Goal: Task Accomplishment & Management: Manage account settings

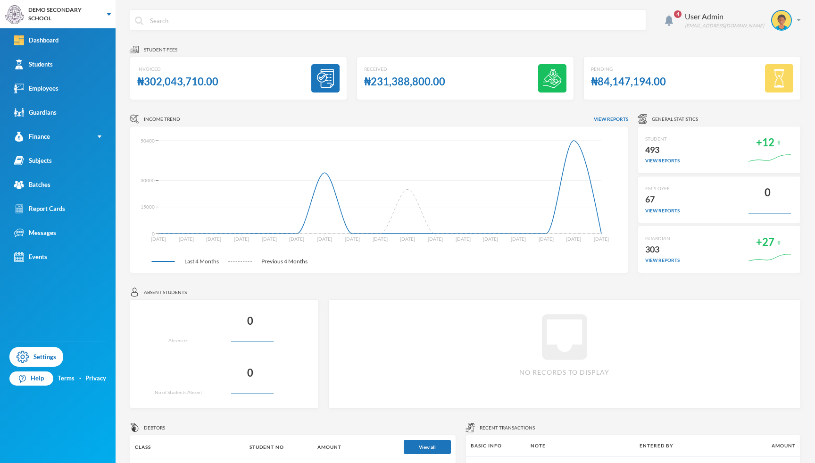
click at [495, 439] on th "Basic Info" at bounding box center [496, 445] width 60 height 21
click at [772, 23] on img at bounding box center [781, 20] width 19 height 19
click at [760, 67] on button "Logout" at bounding box center [768, 69] width 42 height 14
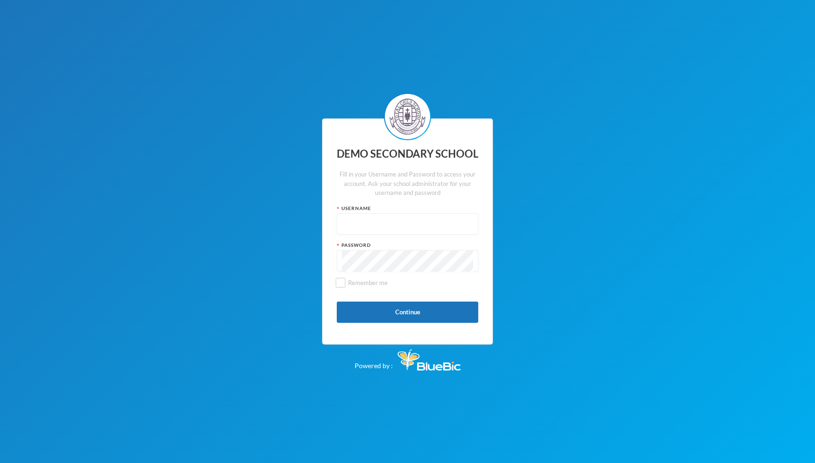
type input "admin"
click at [415, 317] on button "Continue" at bounding box center [407, 311] width 141 height 21
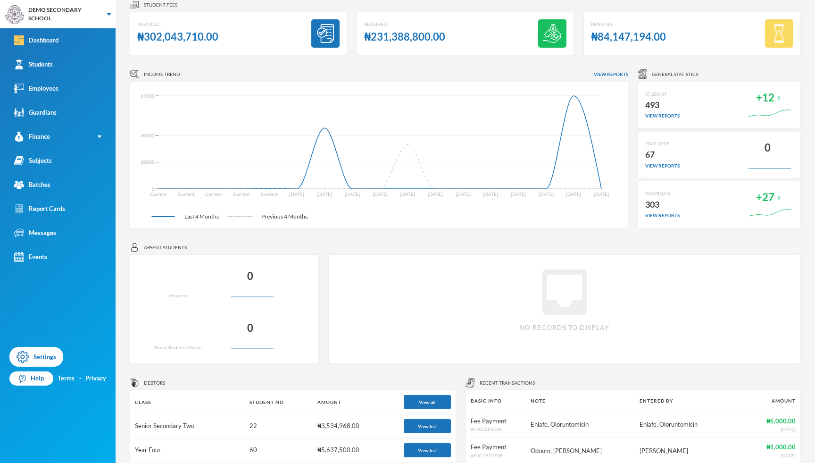
scroll to position [121, 0]
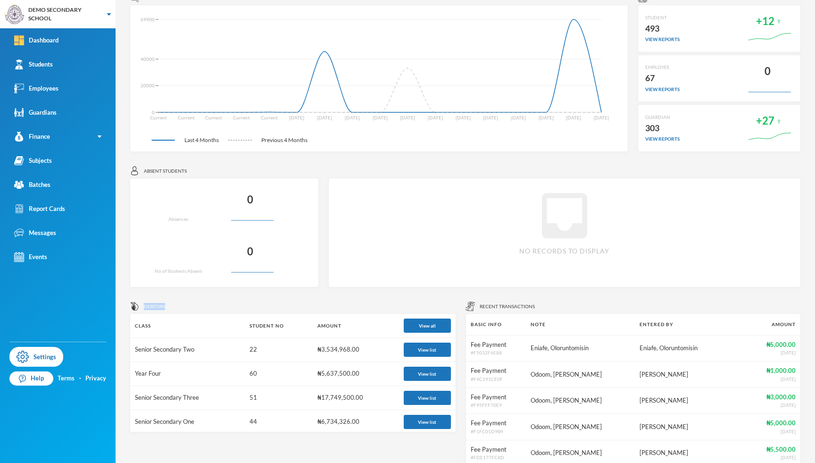
drag, startPoint x: 145, startPoint y: 308, endPoint x: 174, endPoint y: 307, distance: 29.2
click at [174, 307] on div "Debtors" at bounding box center [293, 305] width 326 height 9
drag, startPoint x: 198, startPoint y: 353, endPoint x: 134, endPoint y: 351, distance: 63.7
click at [134, 351] on td "Senior Secondary Two" at bounding box center [187, 350] width 115 height 24
drag, startPoint x: 253, startPoint y: 347, endPoint x: 245, endPoint y: 348, distance: 8.1
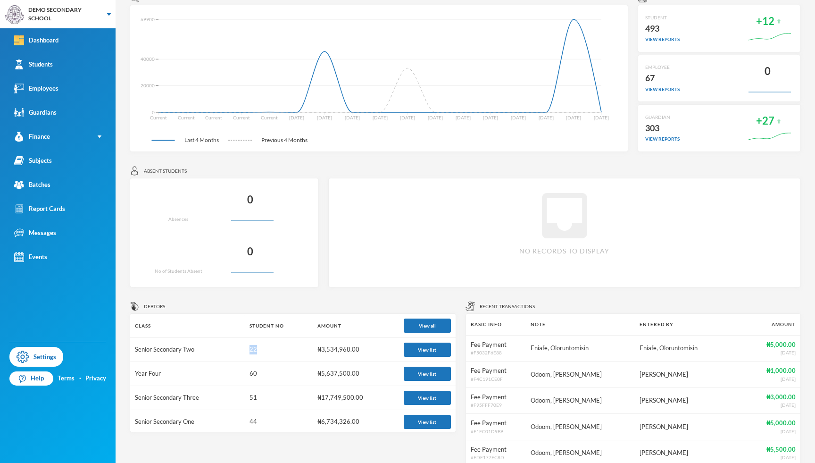
click at [245, 348] on td "22" at bounding box center [279, 350] width 68 height 24
drag, startPoint x: 355, startPoint y: 350, endPoint x: 309, endPoint y: 348, distance: 46.7
click at [313, 348] on td "₦3,534,968.00" at bounding box center [356, 350] width 86 height 24
click at [412, 351] on button "View list" at bounding box center [427, 349] width 47 height 14
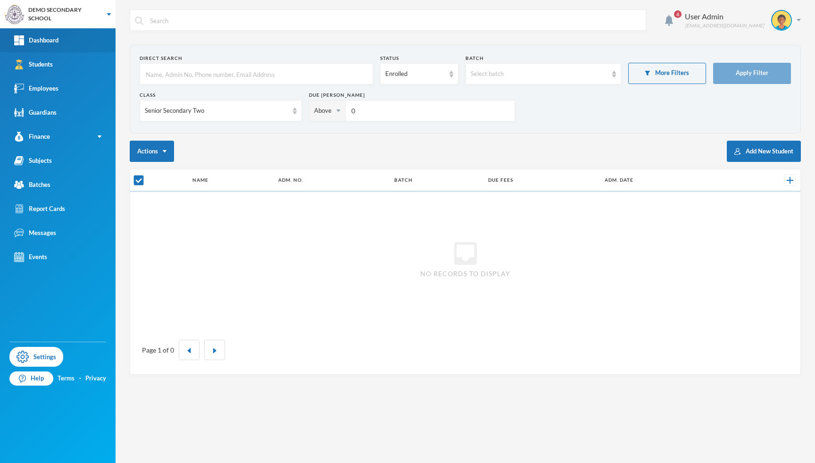
click at [49, 43] on div "Dashboard" at bounding box center [36, 40] width 44 height 10
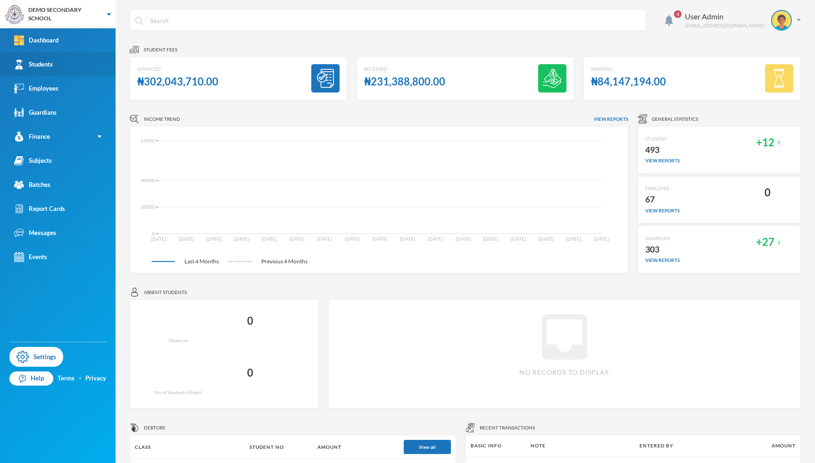
click at [37, 71] on link "Students" at bounding box center [58, 64] width 116 height 24
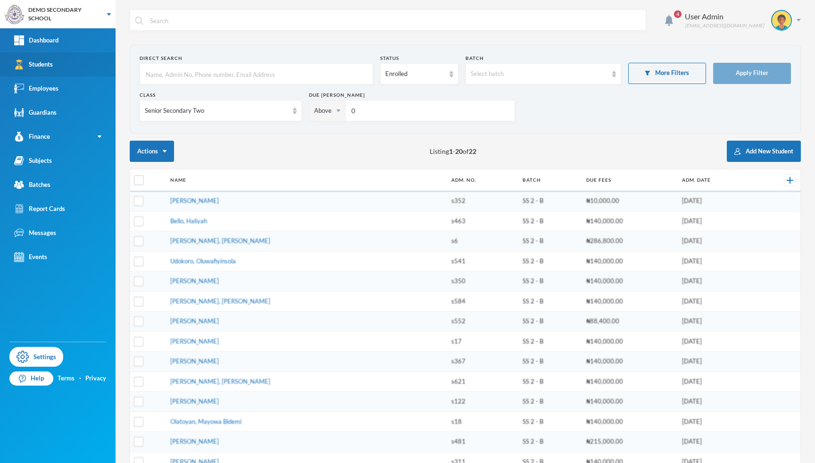
click at [37, 71] on link "Students" at bounding box center [58, 64] width 116 height 24
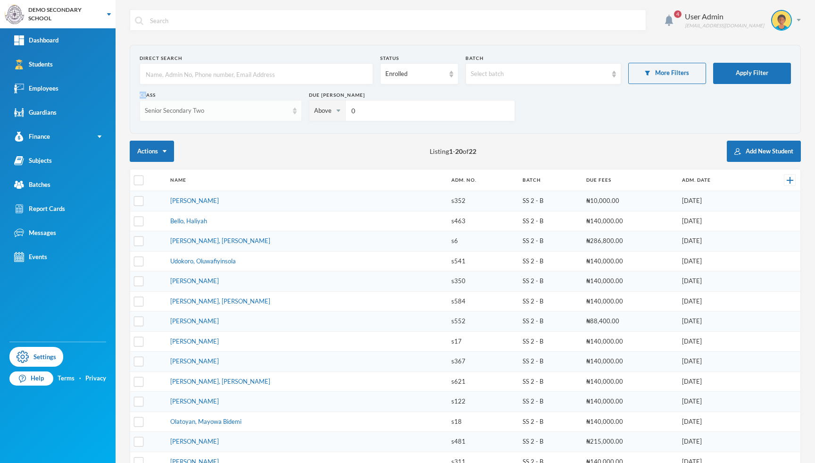
drag, startPoint x: 139, startPoint y: 94, endPoint x: 173, endPoint y: 104, distance: 35.5
click at [173, 104] on section "Direct Search Status Enrolled Batch Select batch More Filters Apply Filter Clas…" at bounding box center [465, 89] width 671 height 89
click at [358, 112] on input "0" at bounding box center [429, 110] width 159 height 21
click at [431, 77] on div "Enrolled" at bounding box center [414, 73] width 59 height 9
click at [397, 127] on span "Dropped" at bounding box center [396, 126] width 26 height 8
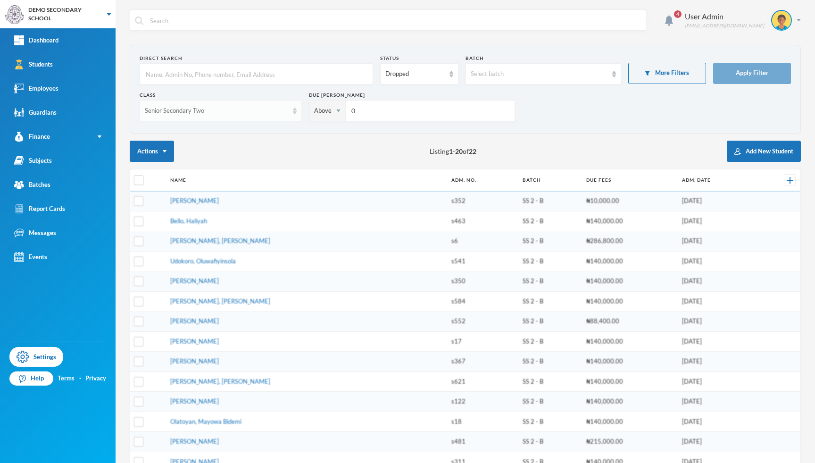
click at [289, 109] on div "Senior Secondary Two" at bounding box center [221, 110] width 162 height 21
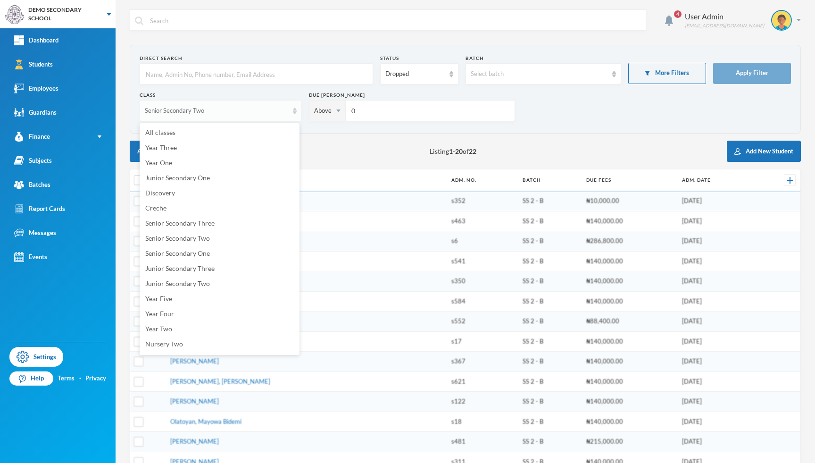
click at [254, 110] on div "Senior Secondary Two" at bounding box center [216, 110] width 143 height 9
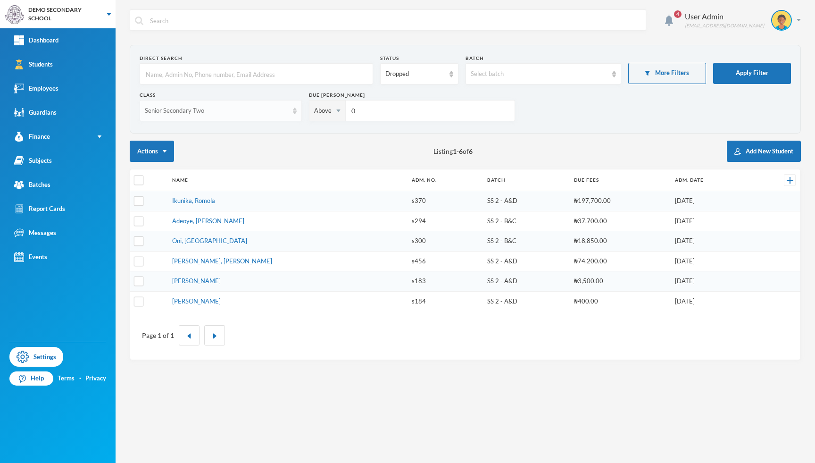
click at [212, 116] on div "Senior Secondary Two" at bounding box center [221, 110] width 162 height 21
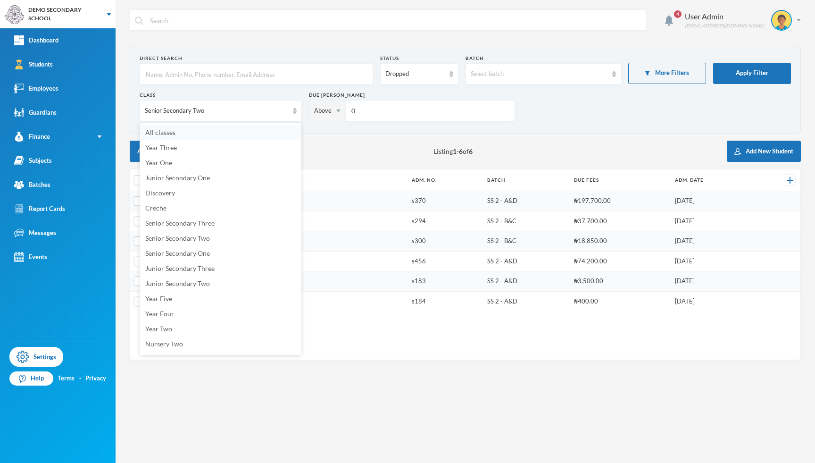
click at [194, 133] on li "All classes" at bounding box center [221, 132] width 162 height 15
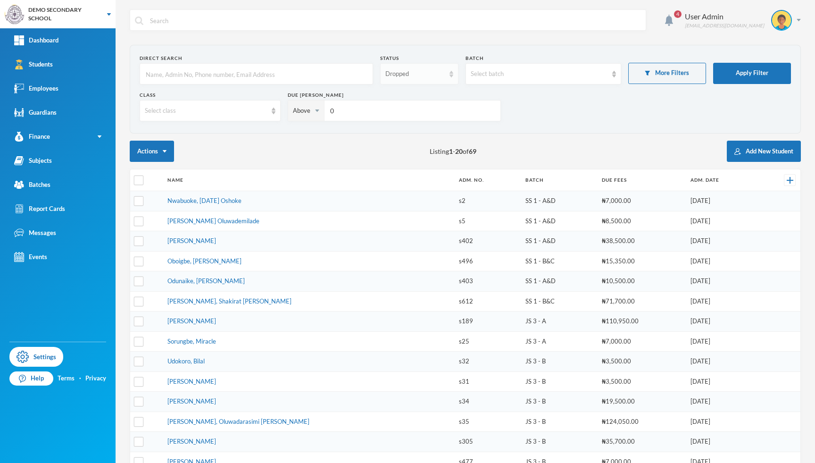
click at [435, 72] on div "Dropped" at bounding box center [414, 73] width 59 height 9
click at [405, 97] on span "Enrolled" at bounding box center [395, 95] width 25 height 8
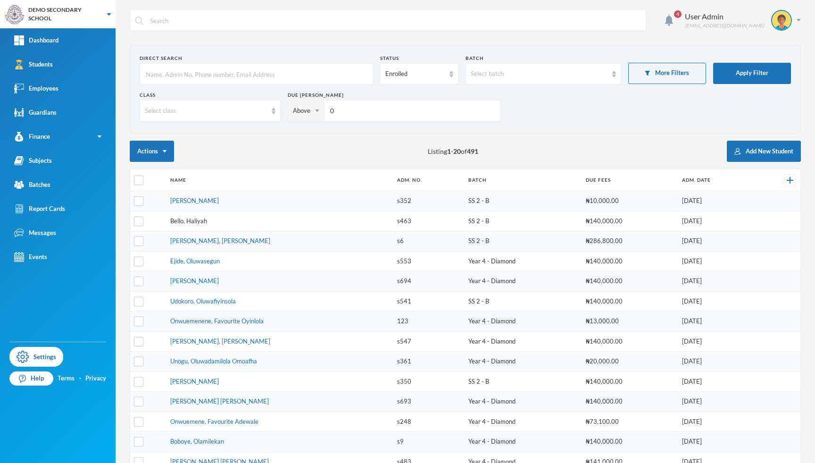
click at [196, 219] on link "Bello, Haliyah" at bounding box center [188, 221] width 37 height 8
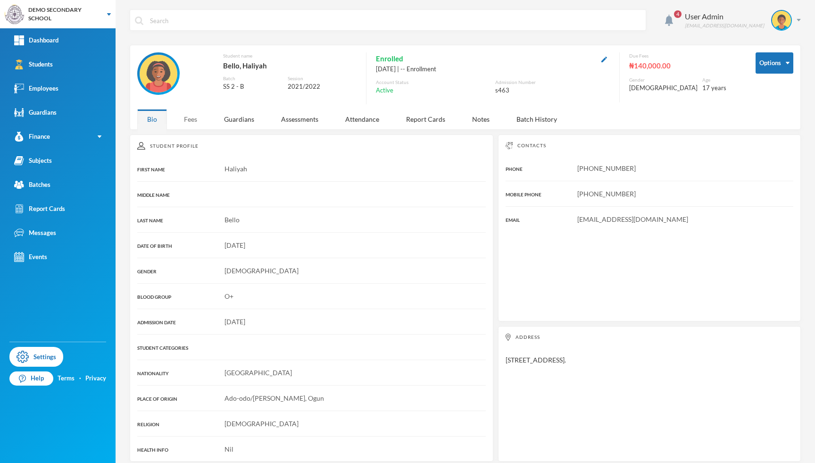
click at [194, 122] on div "Fees" at bounding box center [190, 119] width 33 height 20
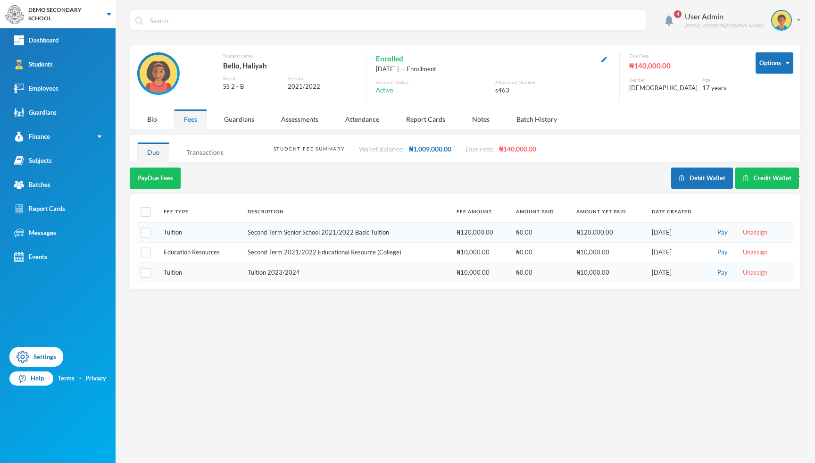
click at [198, 157] on div "Transactions" at bounding box center [204, 152] width 57 height 20
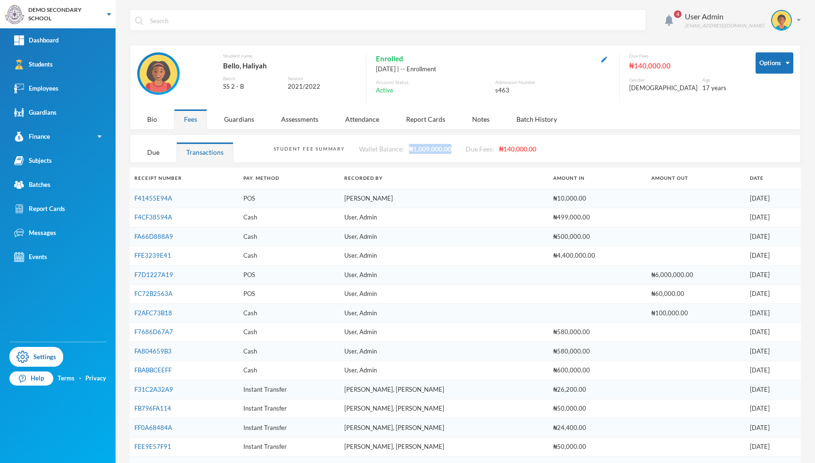
drag, startPoint x: 451, startPoint y: 147, endPoint x: 408, endPoint y: 148, distance: 43.4
click at [408, 148] on div "Student Fee Summary Wallet Balance: ₦1,009,000.00 Due Fees: ₦140,000.00" at bounding box center [533, 148] width 520 height 27
drag, startPoint x: 497, startPoint y: 149, endPoint x: 542, endPoint y: 148, distance: 45.3
click at [542, 148] on div "Student Fee Summary Wallet Balance: ₦1,009,000.00 Due Fees: ₦140,000.00" at bounding box center [533, 148] width 520 height 27
click at [157, 156] on div "Due" at bounding box center [153, 152] width 32 height 20
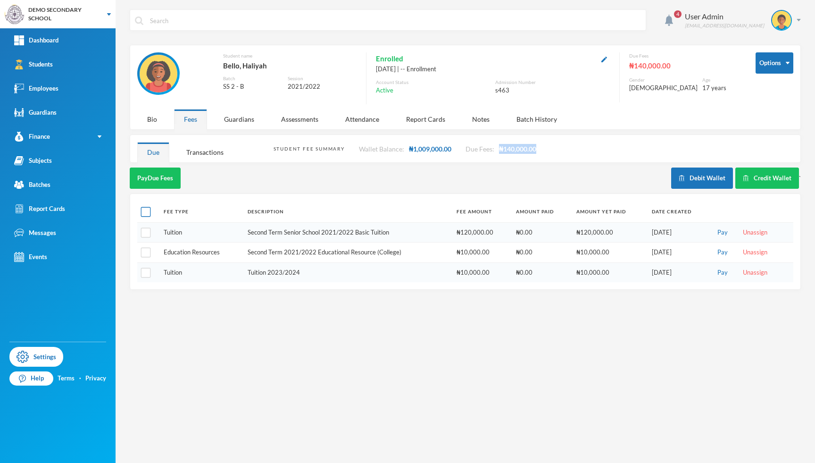
click at [147, 212] on input "checkbox" at bounding box center [146, 212] width 10 height 10
checkbox input "true"
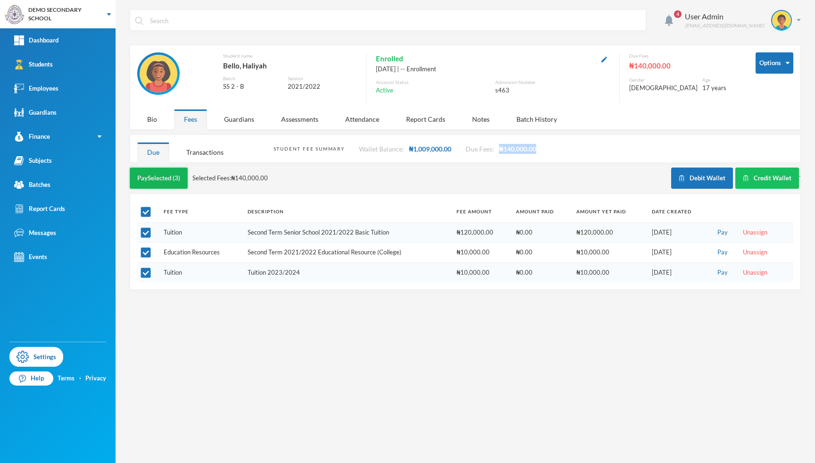
click at [154, 186] on button "Pay Selected (3)" at bounding box center [159, 177] width 58 height 21
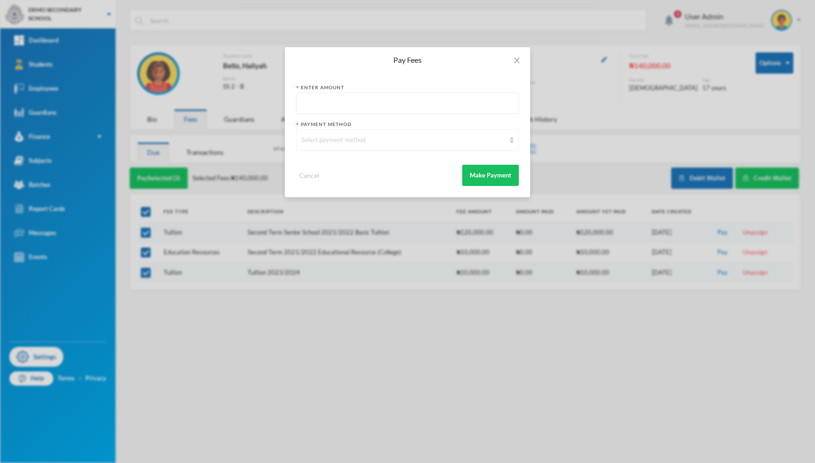
click at [374, 140] on div "Select payment method" at bounding box center [403, 139] width 204 height 9
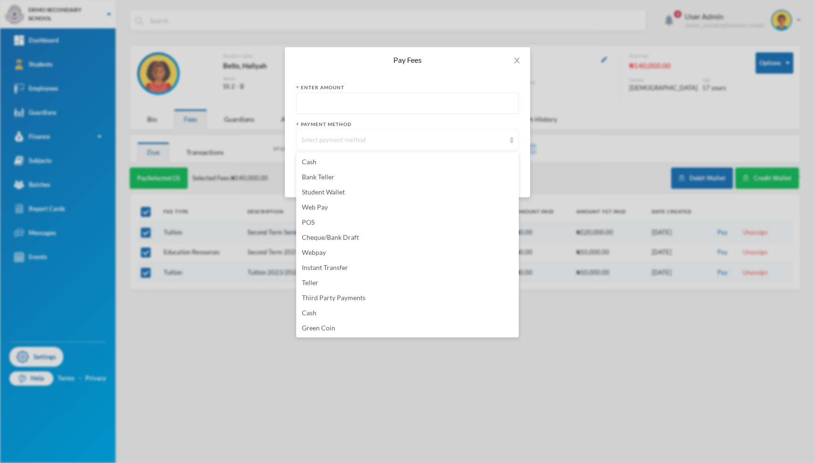
click at [374, 140] on div "Select payment method" at bounding box center [403, 139] width 204 height 9
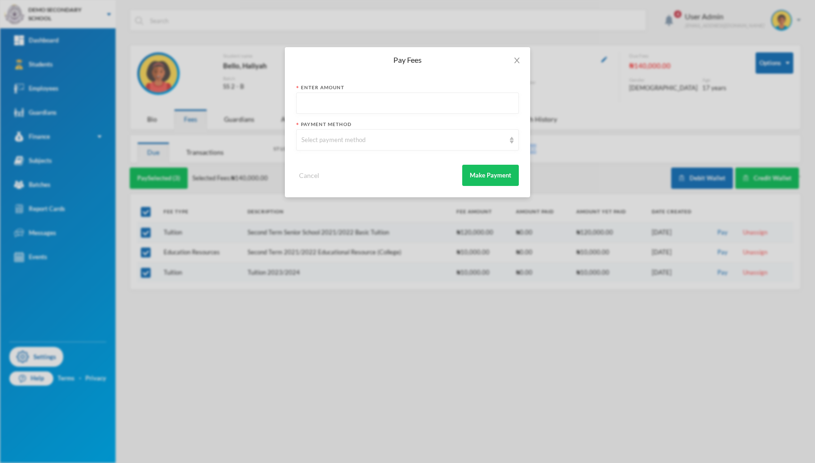
click at [326, 191] on div "Enter Amount Payment Method Select payment method Cancel Make Payment" at bounding box center [407, 135] width 245 height 124
click at [357, 137] on div "Select payment method" at bounding box center [403, 139] width 204 height 9
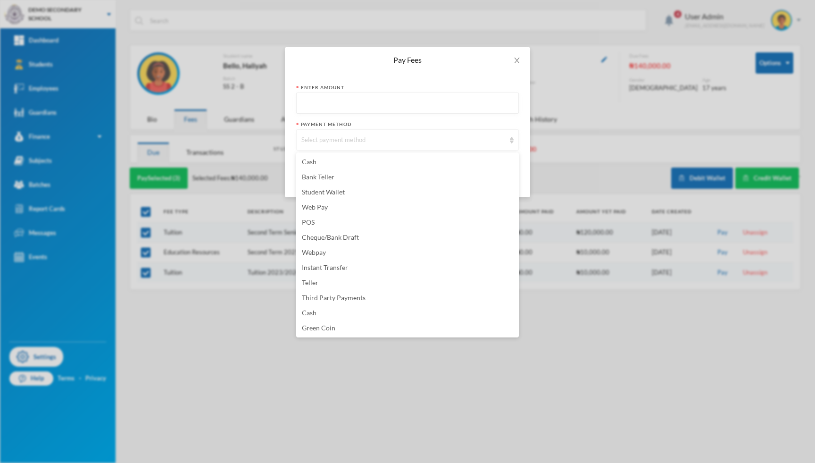
click at [357, 137] on div "Select payment method" at bounding box center [403, 139] width 204 height 9
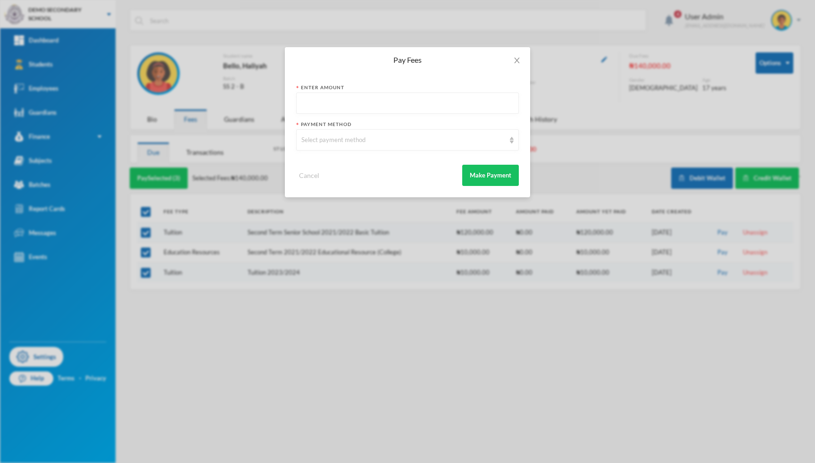
click at [320, 194] on div "Enter Amount Payment Method Select payment method Cancel Make Payment" at bounding box center [407, 135] width 245 height 124
click at [343, 106] on input "text" at bounding box center [407, 103] width 212 height 21
type input "200000"
click at [325, 136] on div "Select payment method" at bounding box center [403, 139] width 204 height 9
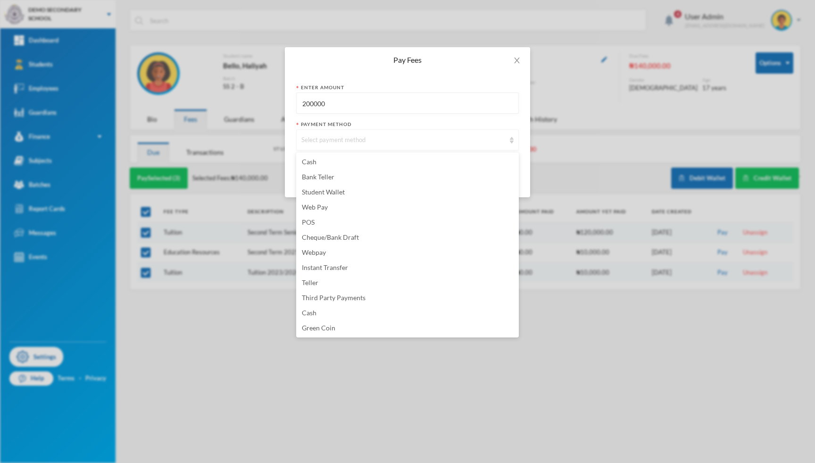
click at [502, 143] on div "Select payment method" at bounding box center [403, 139] width 204 height 9
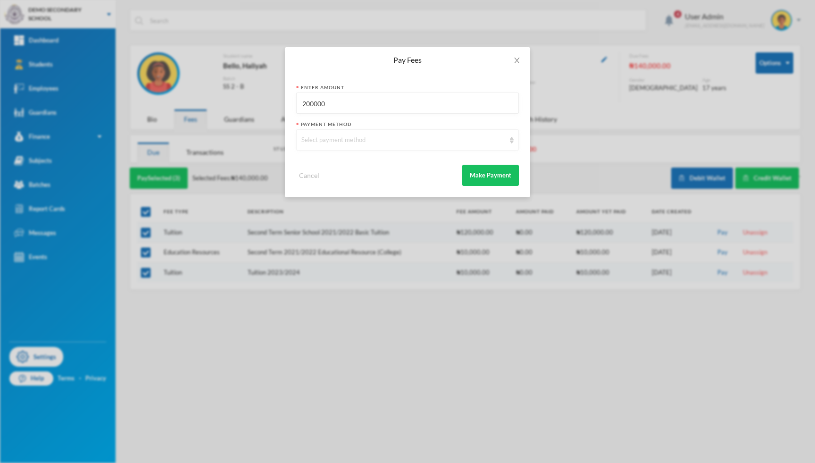
click at [355, 136] on div "Select payment method" at bounding box center [403, 139] width 204 height 9
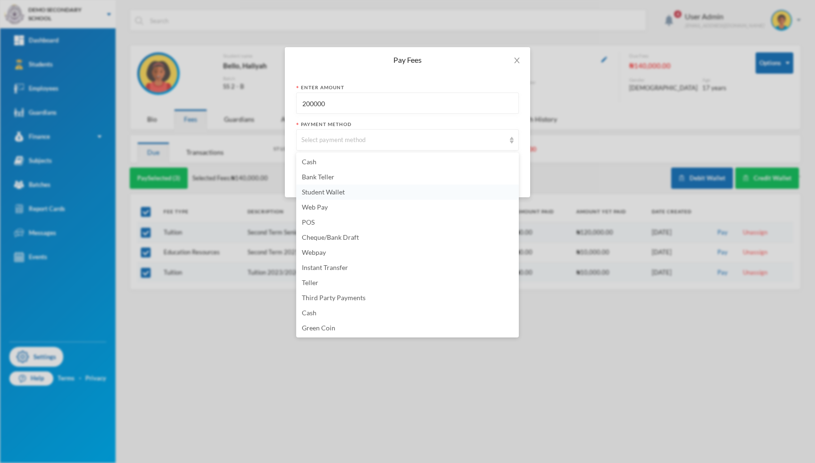
click at [318, 194] on span "Student Wallet" at bounding box center [323, 192] width 43 height 8
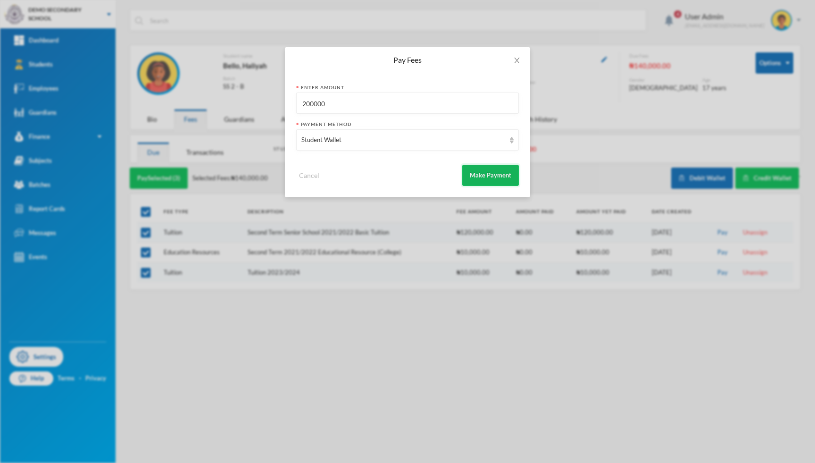
click at [496, 174] on button "Make Payment" at bounding box center [490, 175] width 57 height 21
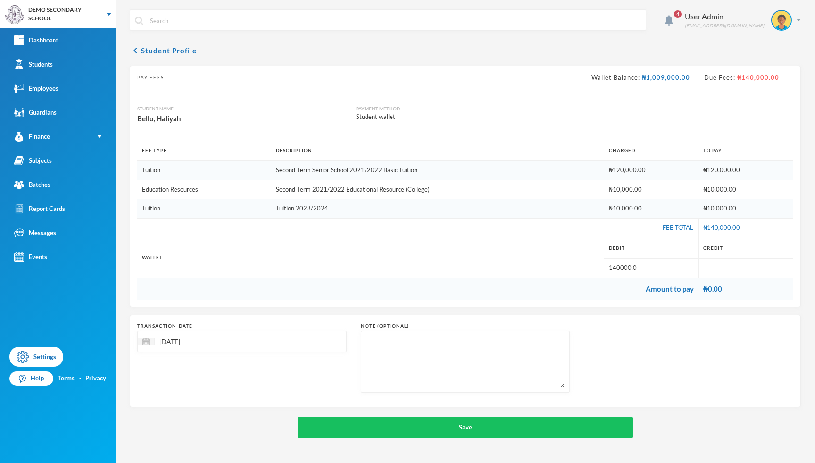
drag, startPoint x: 164, startPoint y: 168, endPoint x: 611, endPoint y: 239, distance: 452.6
click at [611, 239] on tbody "Tuition Second Term Senior School 2021/2022 Basic Tuition ₦120,000.00 ₦120,000.…" at bounding box center [465, 230] width 656 height 139
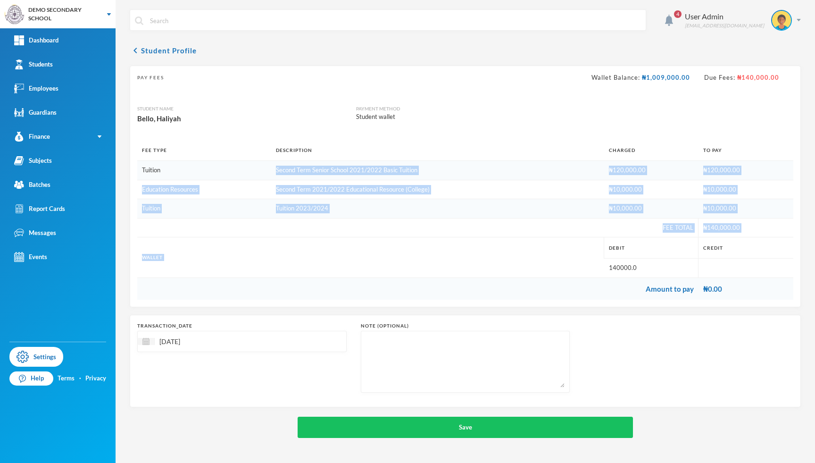
click at [725, 237] on th "Credit" at bounding box center [745, 247] width 95 height 21
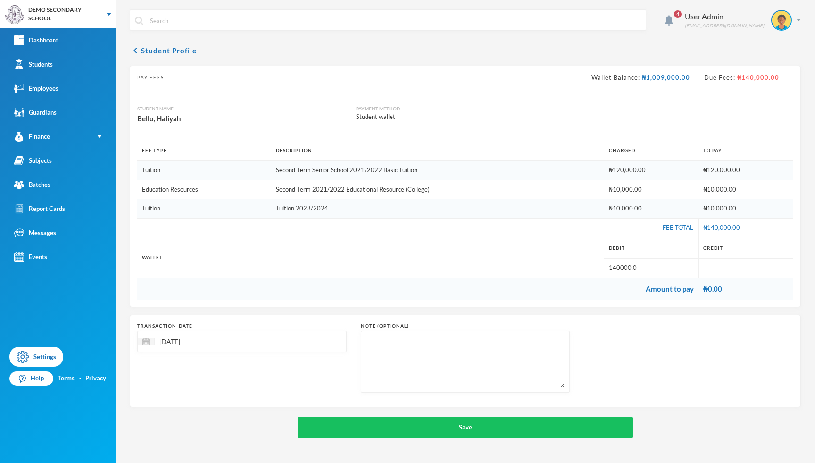
click at [737, 229] on td "₦140,000.00" at bounding box center [745, 227] width 95 height 19
click at [622, 268] on td "140000.0" at bounding box center [651, 267] width 94 height 19
drag, startPoint x: 650, startPoint y: 292, endPoint x: 722, endPoint y: 289, distance: 72.2
click at [722, 289] on tr "Amount to pay ₦0.00" at bounding box center [465, 288] width 656 height 22
click at [653, 303] on div "Pay Fees Wallet Balance: ₦1,009,000.00 Due Fees: ₦140,000.00 Student Name [GEOG…" at bounding box center [465, 186] width 671 height 241
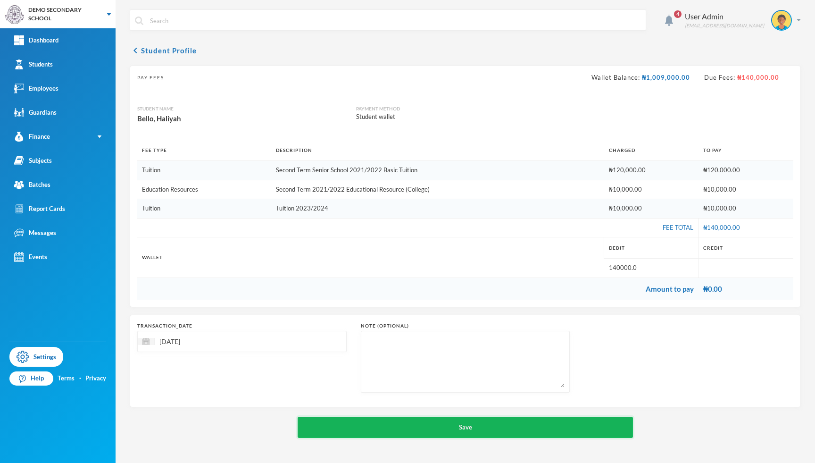
click at [382, 421] on button "Save" at bounding box center [466, 426] width 336 height 21
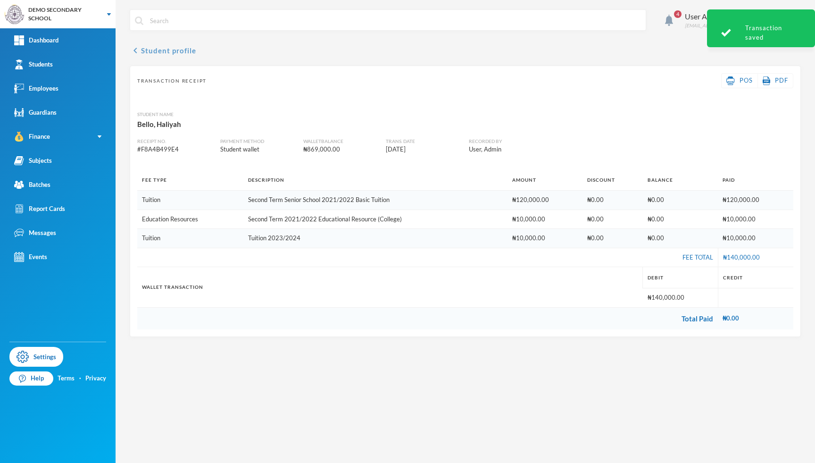
click at [154, 54] on button "chevron_left Student profile" at bounding box center [163, 50] width 66 height 11
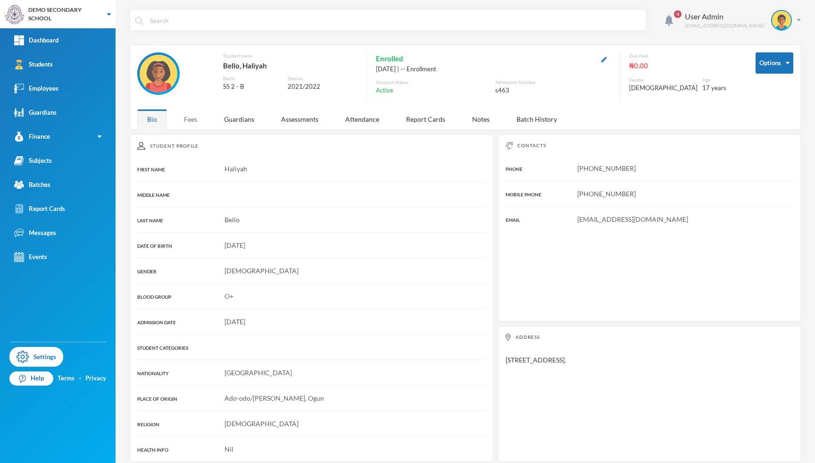
click at [189, 124] on div "Fees" at bounding box center [190, 119] width 33 height 20
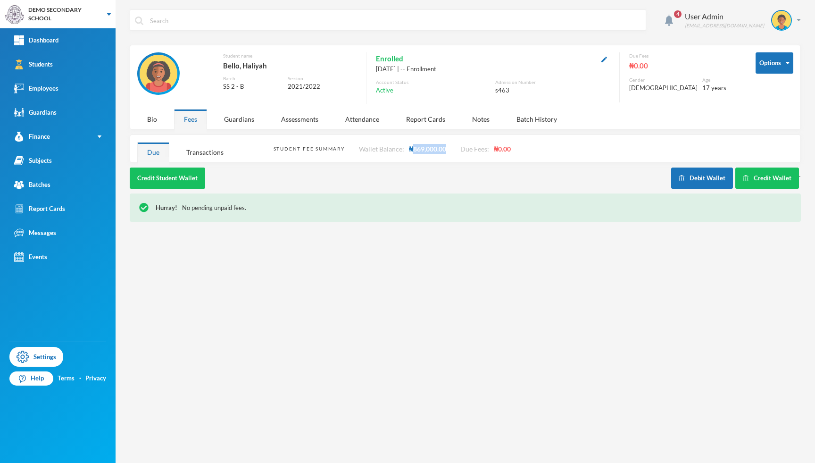
drag, startPoint x: 447, startPoint y: 148, endPoint x: 413, endPoint y: 148, distance: 34.9
click at [413, 148] on div "Student Fee Summary Wallet Balance: ₦869,000.00 Due Fees: ₦0.00" at bounding box center [533, 148] width 520 height 27
click at [210, 157] on div "Transactions" at bounding box center [204, 152] width 57 height 20
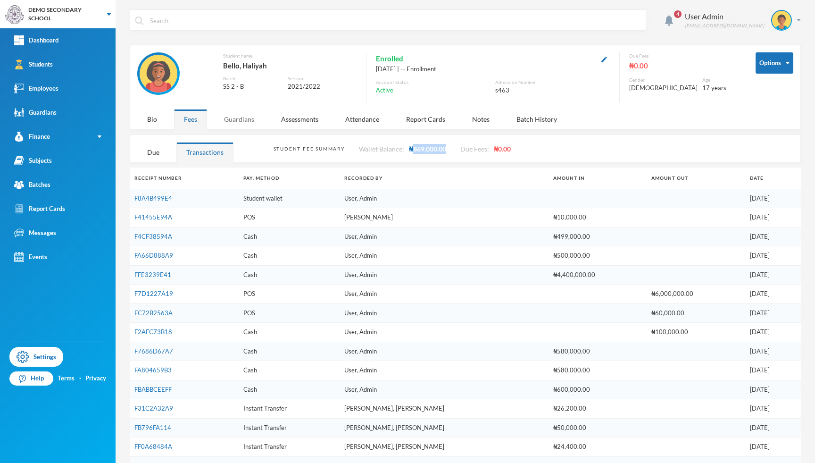
click at [241, 124] on div "Guardians" at bounding box center [239, 119] width 50 height 20
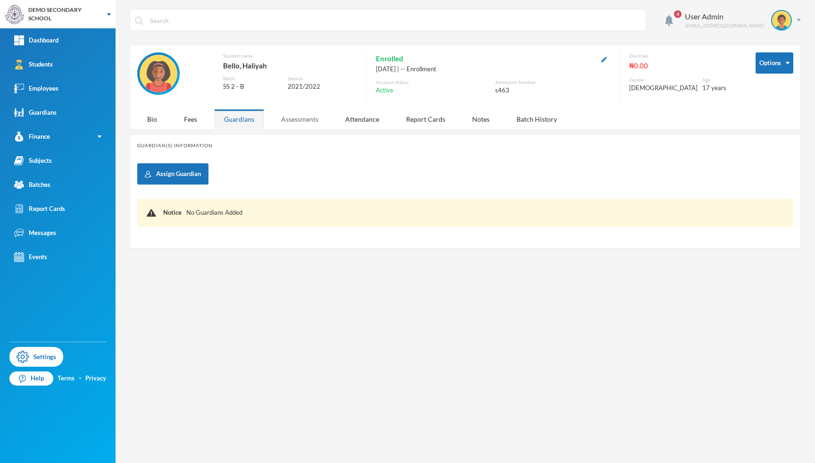
click at [299, 120] on div "Assessments" at bounding box center [299, 119] width 57 height 20
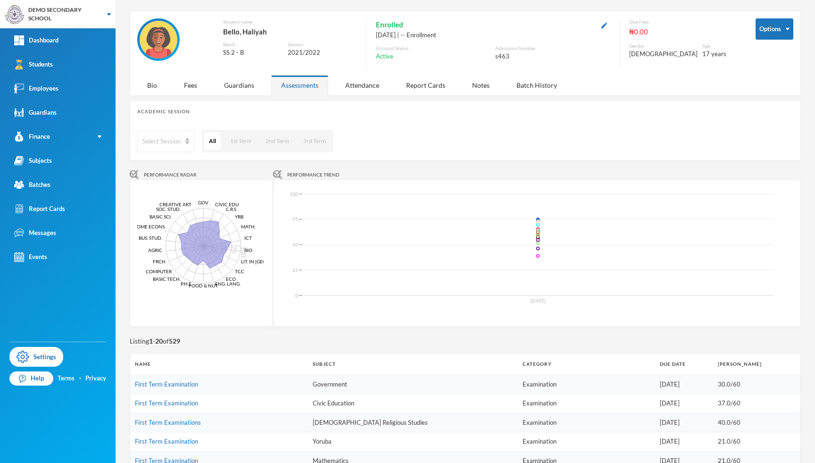
scroll to position [57, 0]
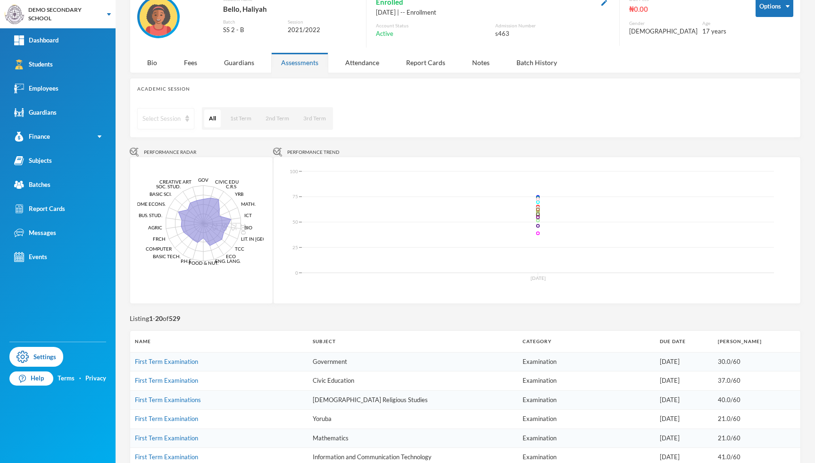
click at [174, 125] on div "Select Session" at bounding box center [165, 118] width 57 height 21
click at [156, 182] on span "2019/2020" at bounding box center [159, 185] width 33 height 8
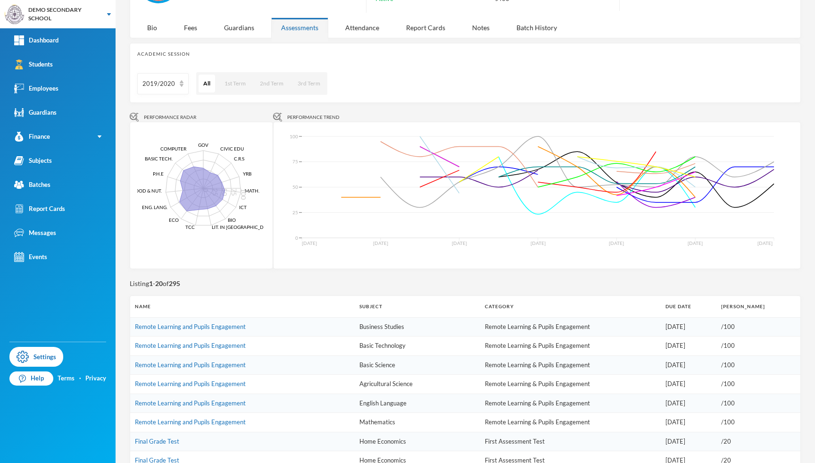
scroll to position [36, 0]
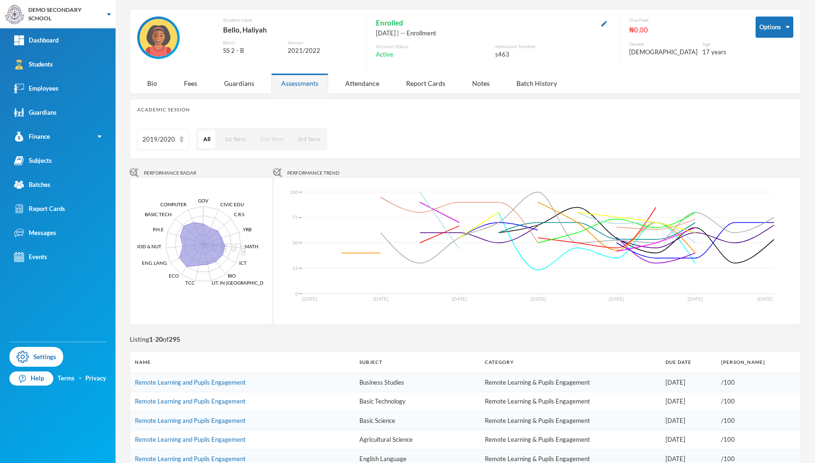
click at [266, 142] on button "2nd Term" at bounding box center [271, 139] width 33 height 18
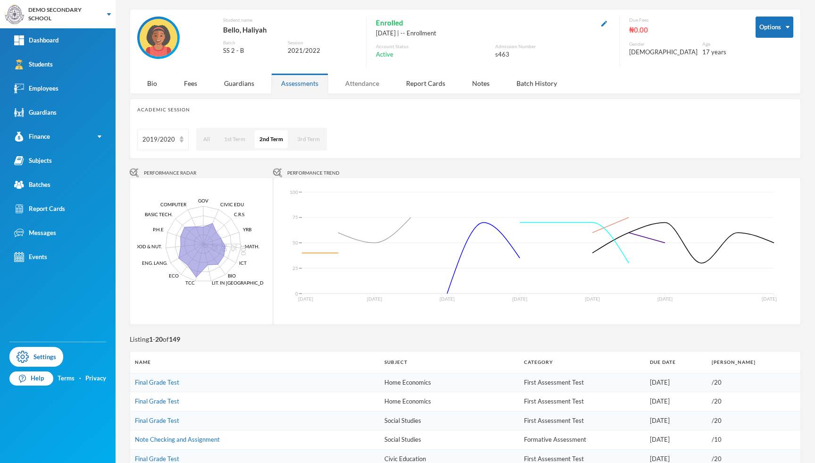
click at [364, 84] on div "Attendance" at bounding box center [362, 83] width 54 height 20
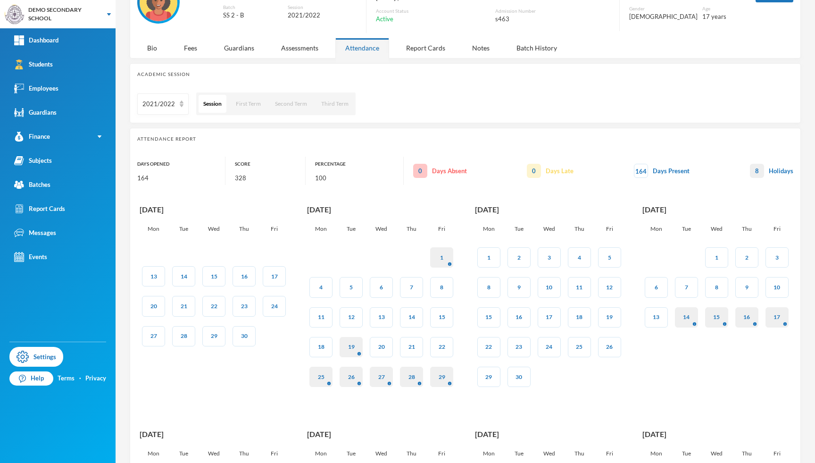
scroll to position [90, 0]
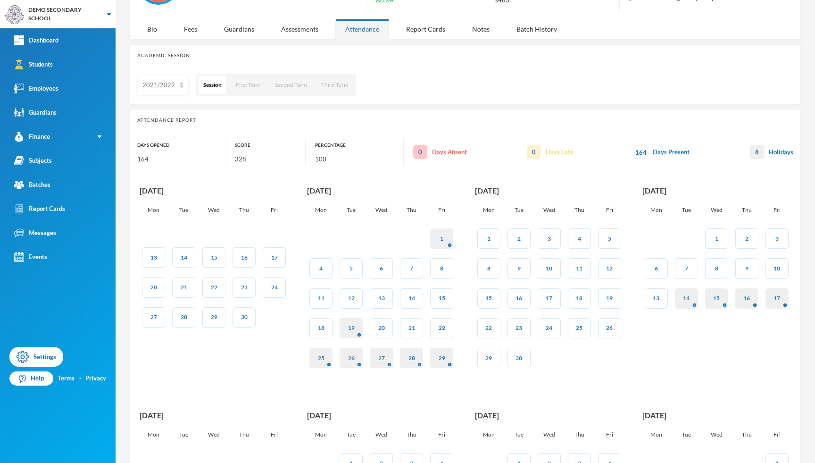
click at [180, 84] on img at bounding box center [182, 85] width 4 height 7
click at [164, 137] on span "2019/2020" at bounding box center [159, 136] width 33 height 8
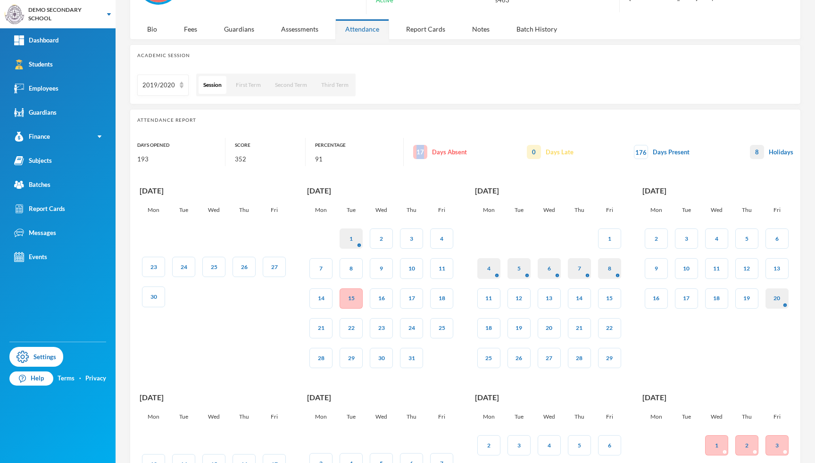
drag, startPoint x: 410, startPoint y: 148, endPoint x: 422, endPoint y: 152, distance: 13.0
click at [422, 152] on span "17" at bounding box center [420, 152] width 14 height 14
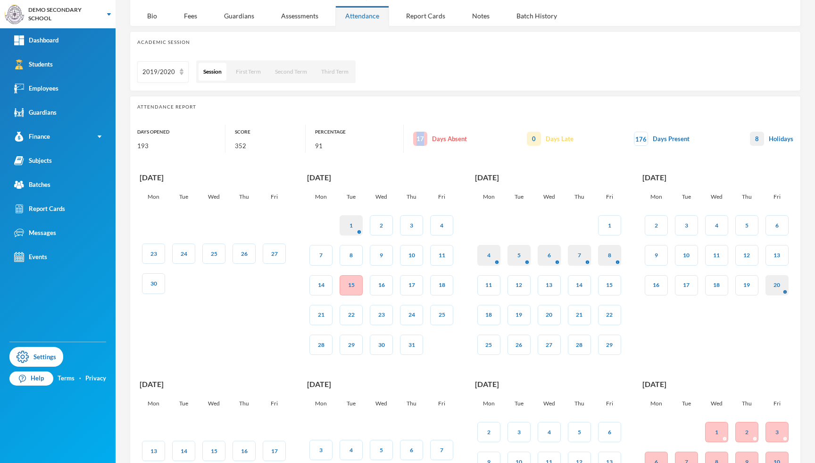
drag, startPoint x: 354, startPoint y: 286, endPoint x: 341, endPoint y: 285, distance: 12.8
click at [341, 285] on div "15" at bounding box center [350, 285] width 23 height 20
click at [420, 20] on div "Report Cards" at bounding box center [425, 16] width 59 height 20
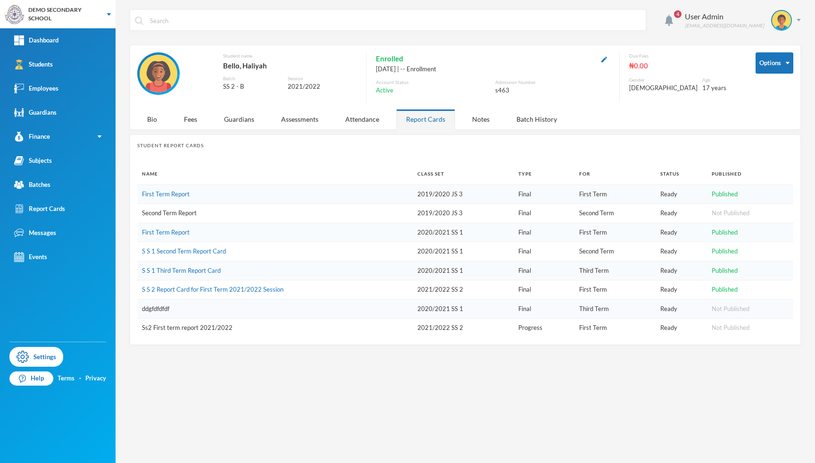
scroll to position [0, 0]
click at [475, 116] on div "Notes" at bounding box center [480, 119] width 37 height 20
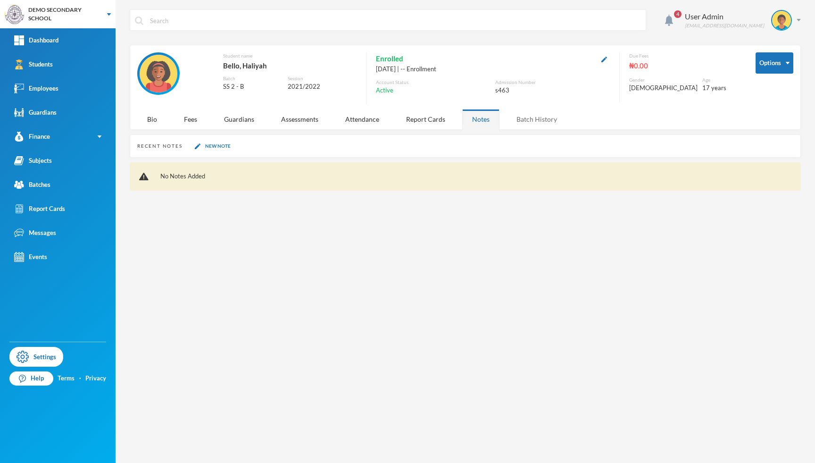
click at [536, 118] on div "Batch History" at bounding box center [536, 119] width 60 height 20
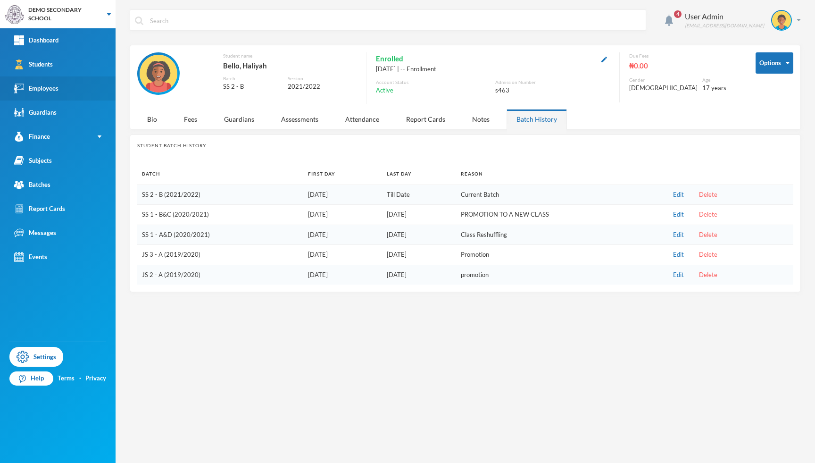
click at [46, 91] on div "Employees" at bounding box center [36, 88] width 44 height 10
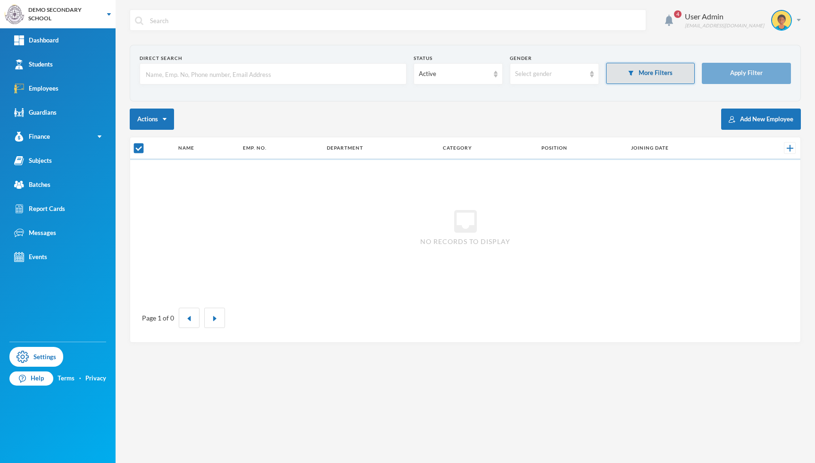
checkbox input "false"
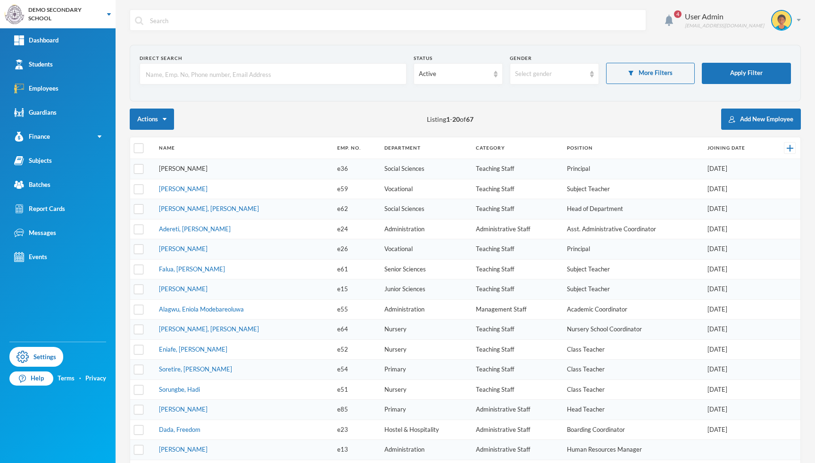
click at [183, 167] on link "[PERSON_NAME]" at bounding box center [183, 169] width 49 height 8
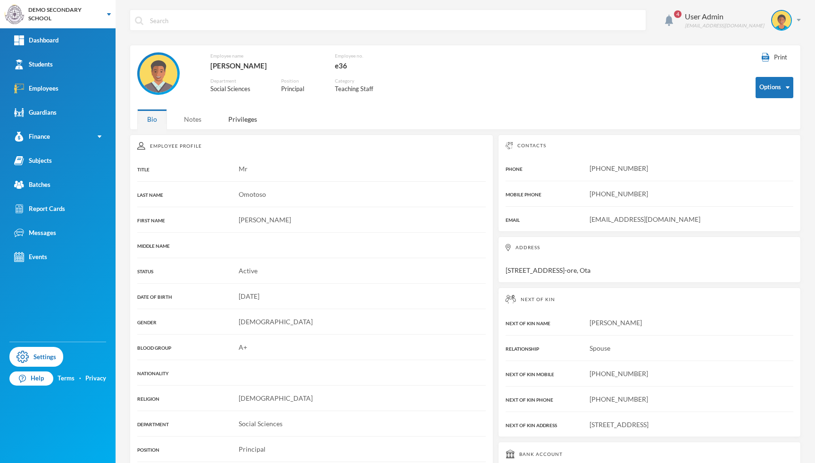
click at [194, 121] on div "Notes" at bounding box center [192, 119] width 37 height 20
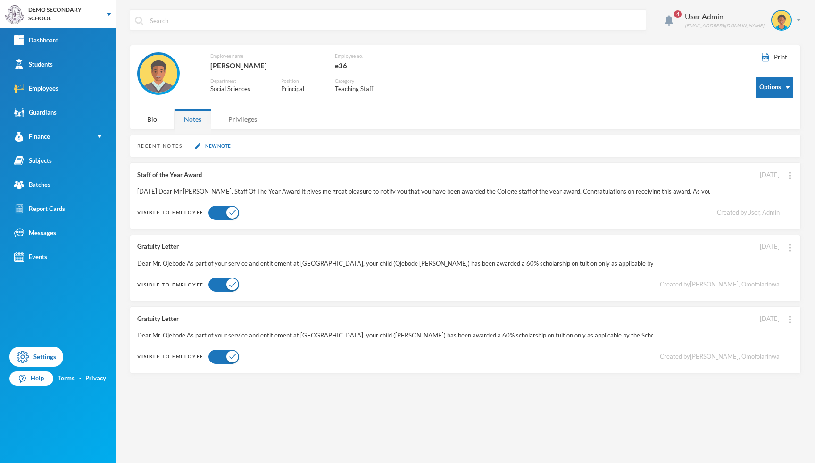
click at [238, 121] on div "Privileges" at bounding box center [242, 119] width 49 height 20
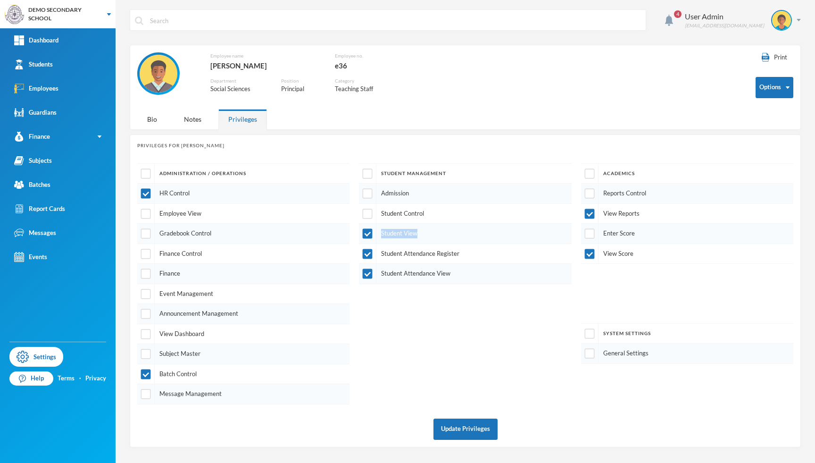
drag, startPoint x: 432, startPoint y: 229, endPoint x: 381, endPoint y: 233, distance: 51.6
click at [381, 233] on div "Student View" at bounding box center [465, 233] width 212 height 20
drag, startPoint x: 464, startPoint y: 255, endPoint x: 381, endPoint y: 254, distance: 83.0
click at [381, 254] on div "Student Attendance Register" at bounding box center [465, 254] width 212 height 20
drag, startPoint x: 307, startPoint y: 87, endPoint x: 280, endPoint y: 90, distance: 28.0
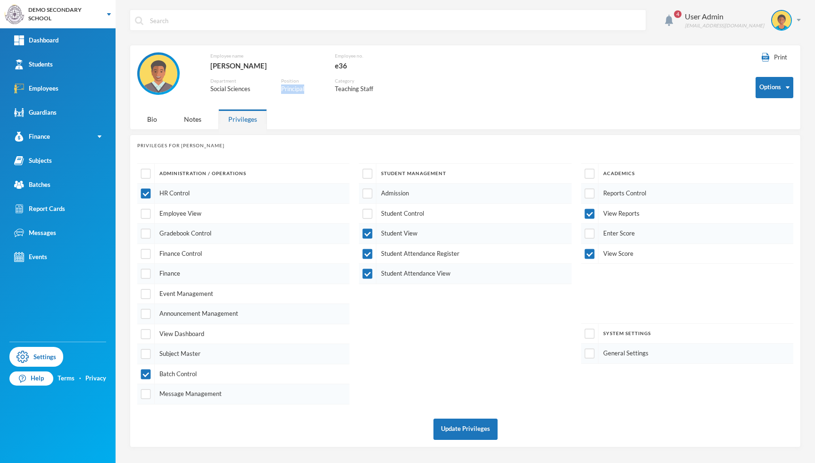
click at [280, 90] on div "Employee name [PERSON_NAME] no. e36 Department Social Sciences Position Princip…" at bounding box center [278, 78] width 283 height 52
click at [54, 111] on div "Guardians" at bounding box center [35, 112] width 42 height 10
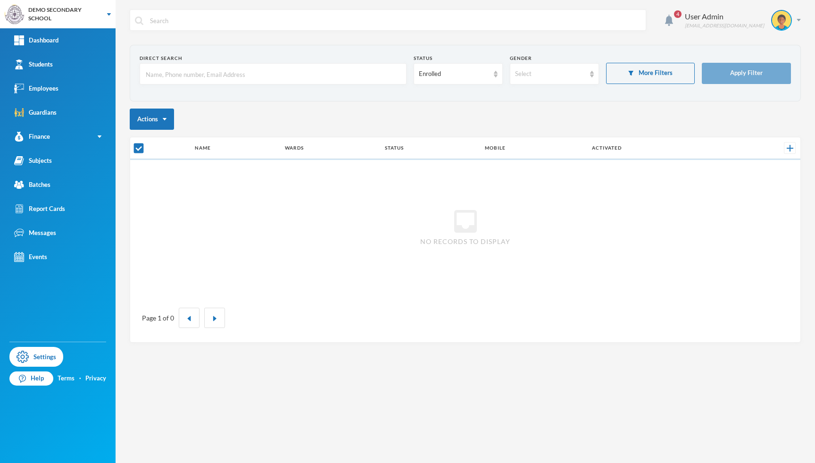
checkbox input "false"
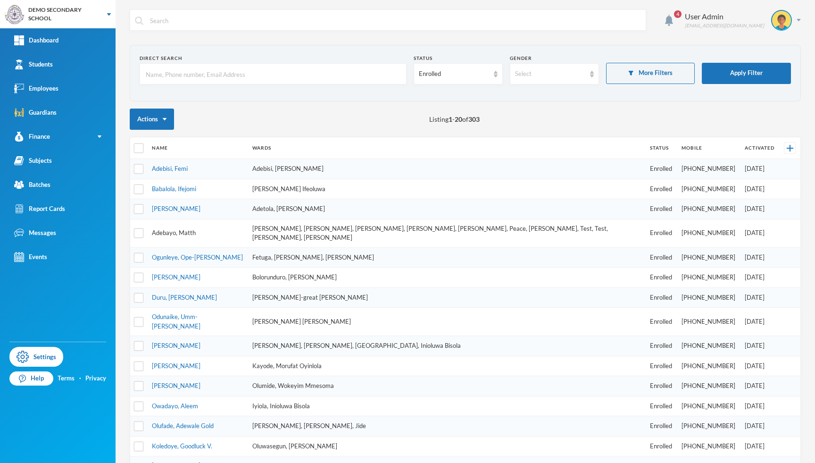
click at [178, 229] on link "Adebayo, Matth" at bounding box center [174, 233] width 44 height 8
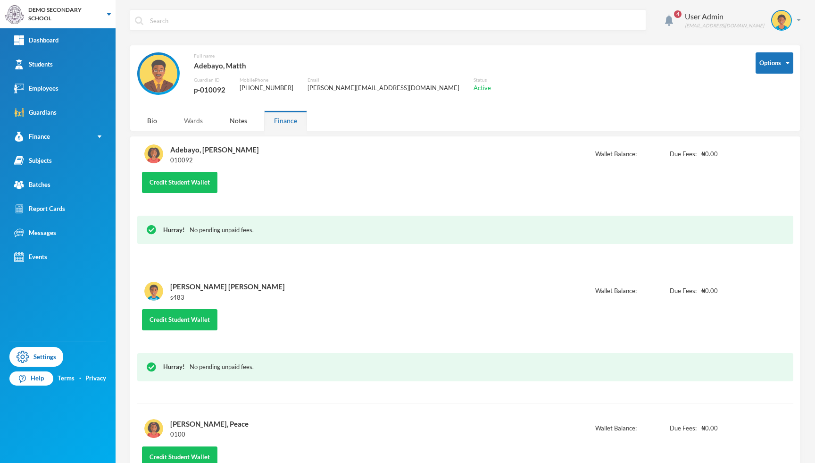
click at [185, 120] on div "Wards" at bounding box center [193, 120] width 39 height 20
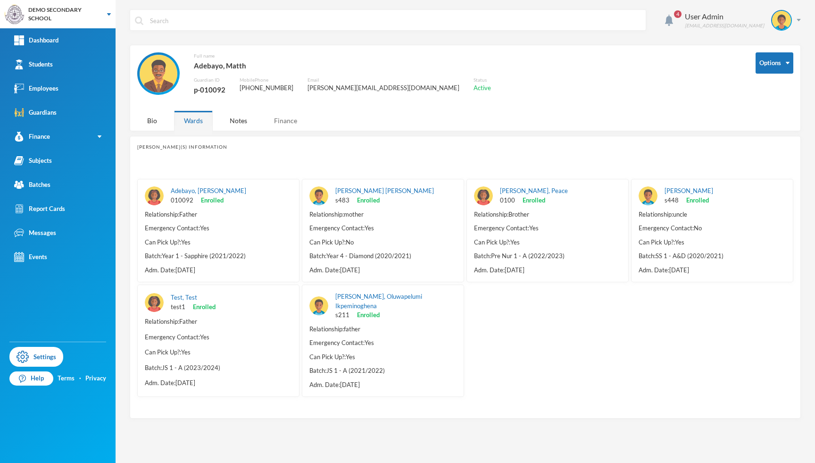
click at [287, 119] on div "Finance" at bounding box center [285, 120] width 43 height 20
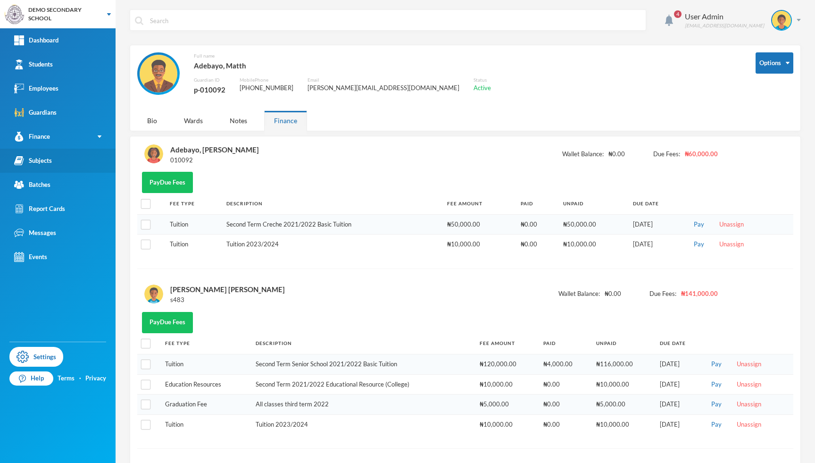
click at [50, 167] on link "Subjects" at bounding box center [58, 161] width 116 height 24
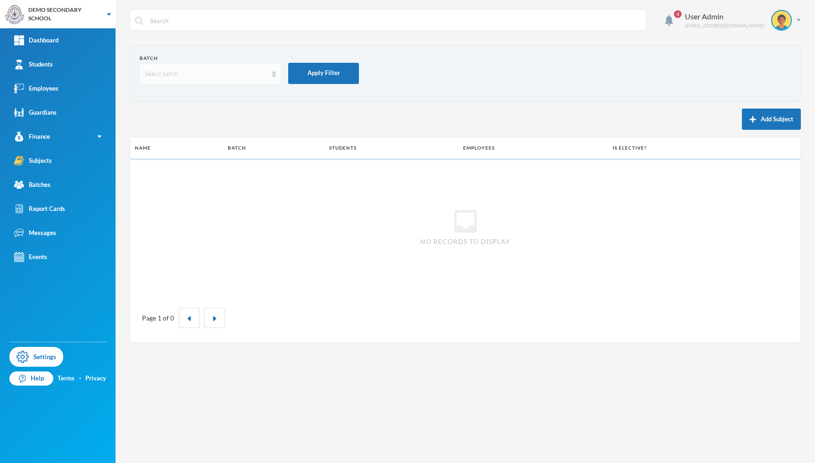
click at [236, 77] on div "Select batch" at bounding box center [206, 73] width 123 height 9
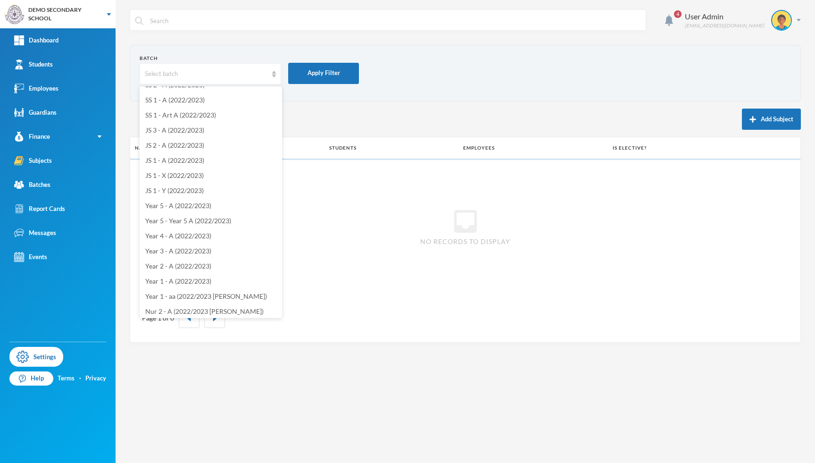
scroll to position [119, 0]
click at [360, 106] on div "Batch Select batch Apply Filter Add Subject Name Batch Students Employees Is El…" at bounding box center [465, 194] width 671 height 298
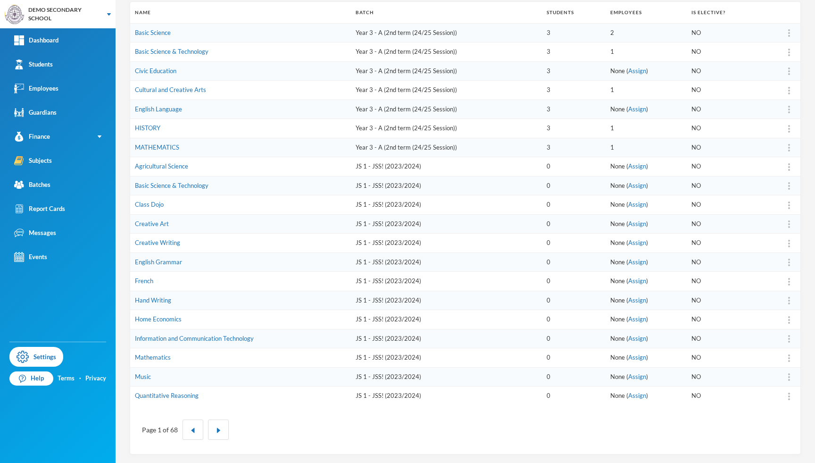
scroll to position [0, 0]
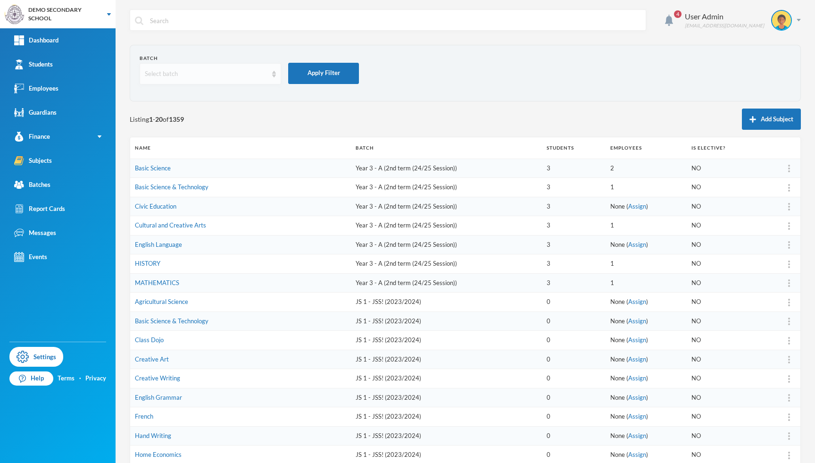
click at [251, 78] on div "Select batch" at bounding box center [206, 73] width 123 height 9
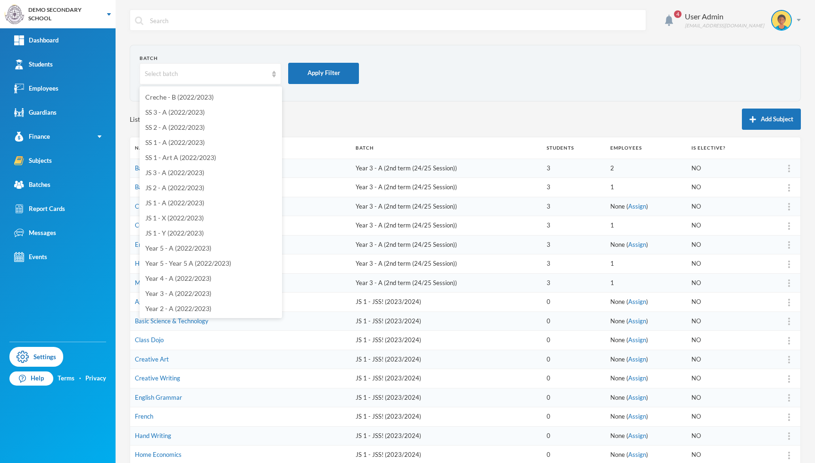
scroll to position [1080, 0]
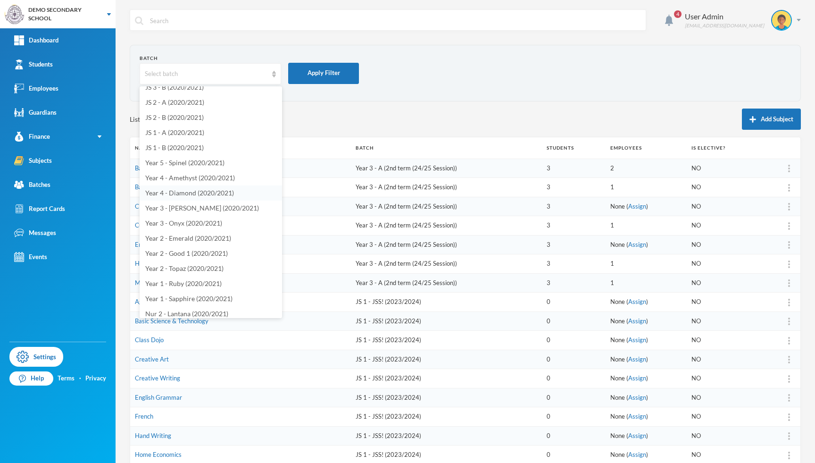
click at [219, 193] on span "Year 4 - Diamond (2020/2021)" at bounding box center [189, 193] width 89 height 8
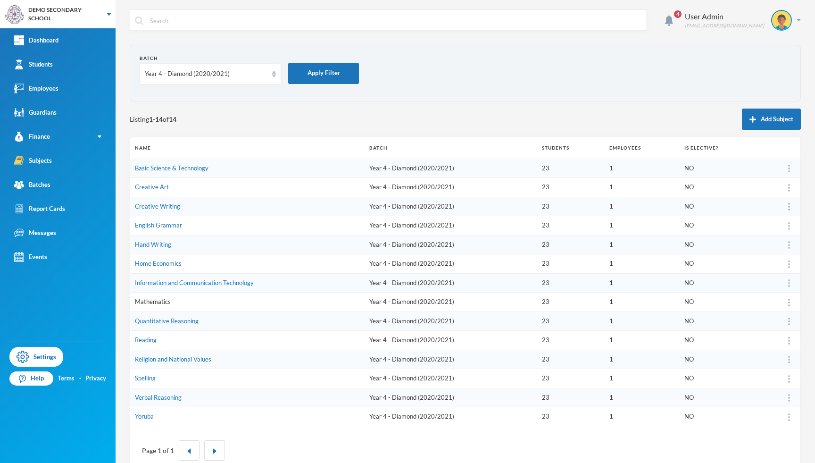
click at [150, 301] on link "Mathematics" at bounding box center [153, 302] width 36 height 8
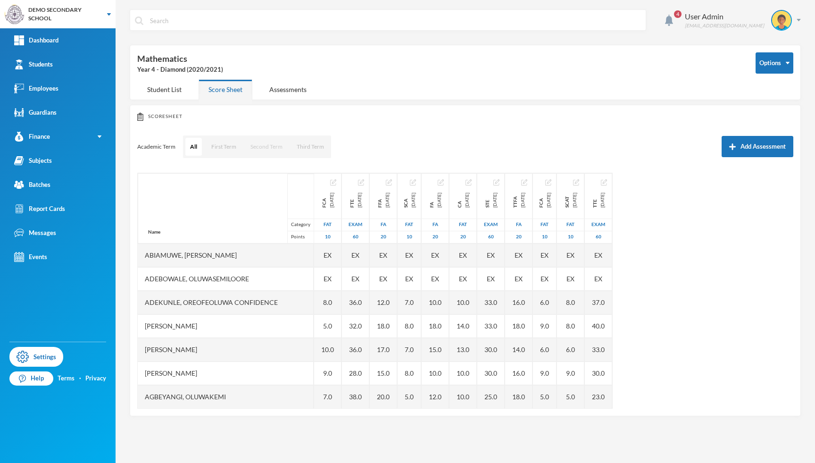
click at [262, 151] on button "Second Term" at bounding box center [266, 147] width 41 height 18
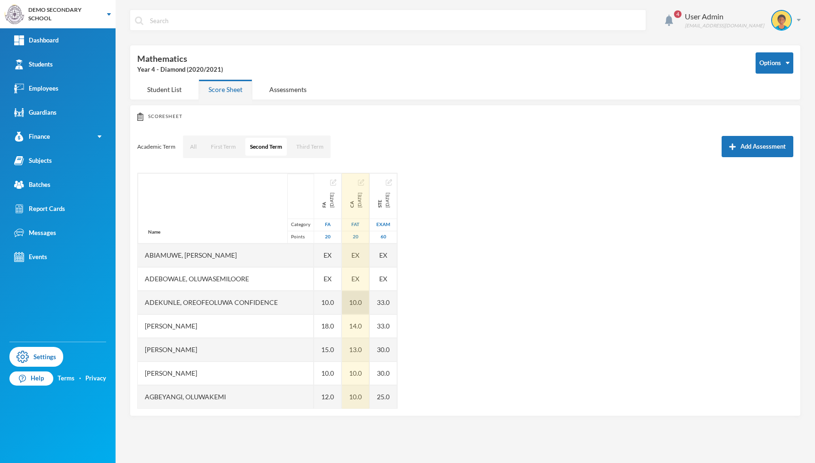
click at [342, 302] on div "10.0" at bounding box center [355, 302] width 27 height 24
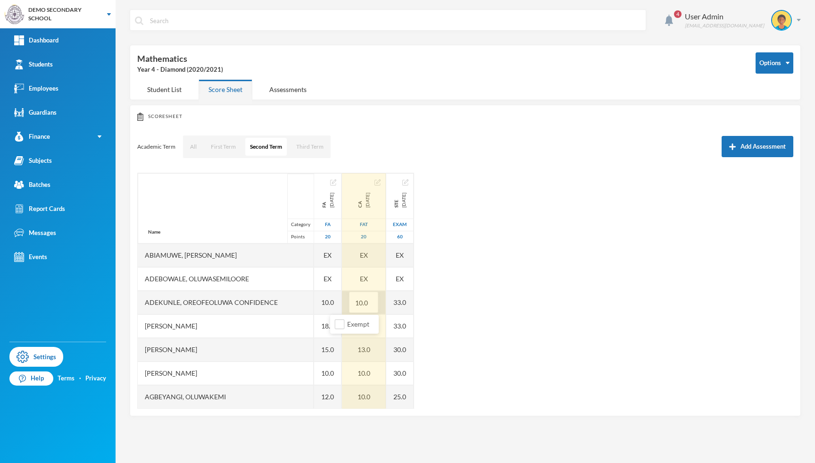
type input "7"
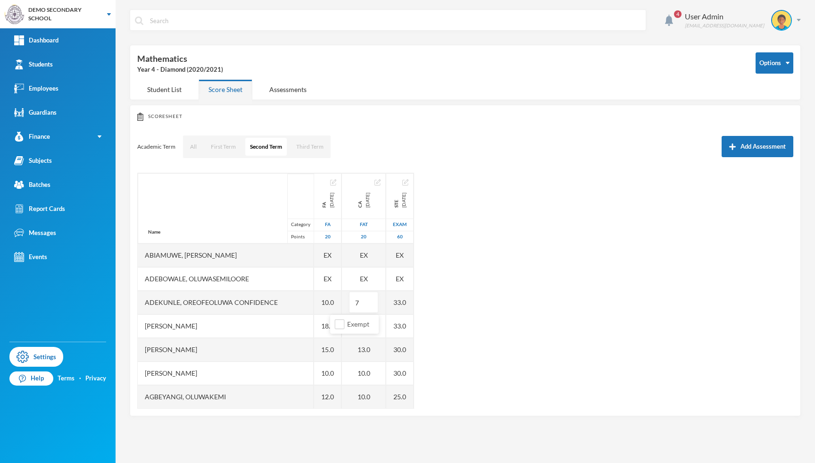
click at [434, 303] on div "Name Category Points [PERSON_NAME], [PERSON_NAME] Halleluyah [PERSON_NAME], [PE…" at bounding box center [465, 291] width 656 height 236
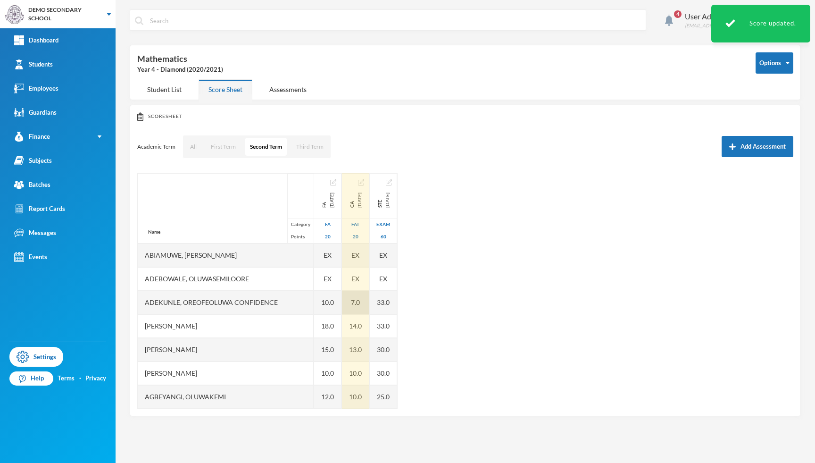
click at [342, 304] on div "7.0" at bounding box center [355, 302] width 27 height 24
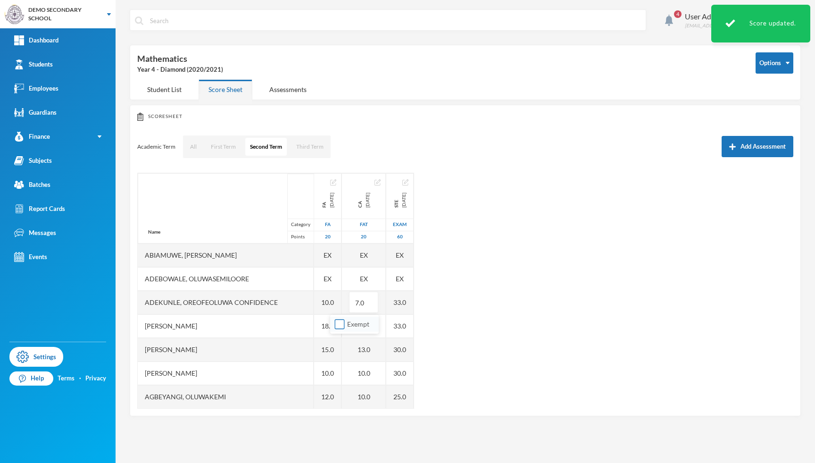
click at [343, 327] on input "Exempt" at bounding box center [340, 324] width 10 height 10
checkbox input "true"
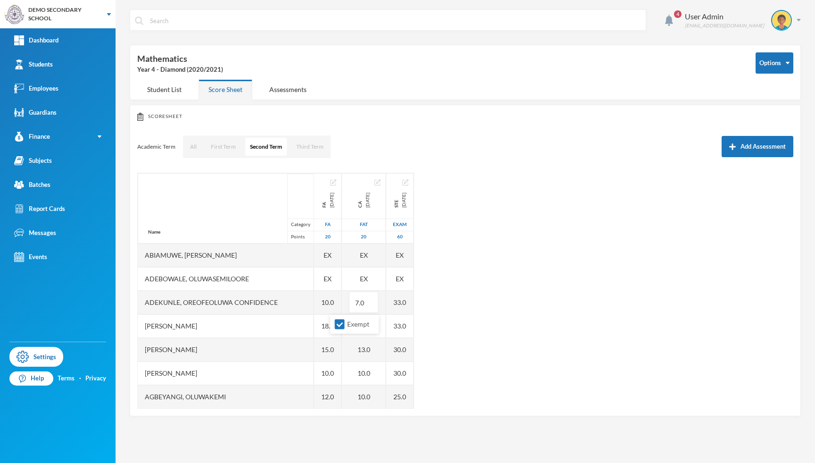
click at [290, 118] on div "Scoresheet" at bounding box center [465, 116] width 656 height 8
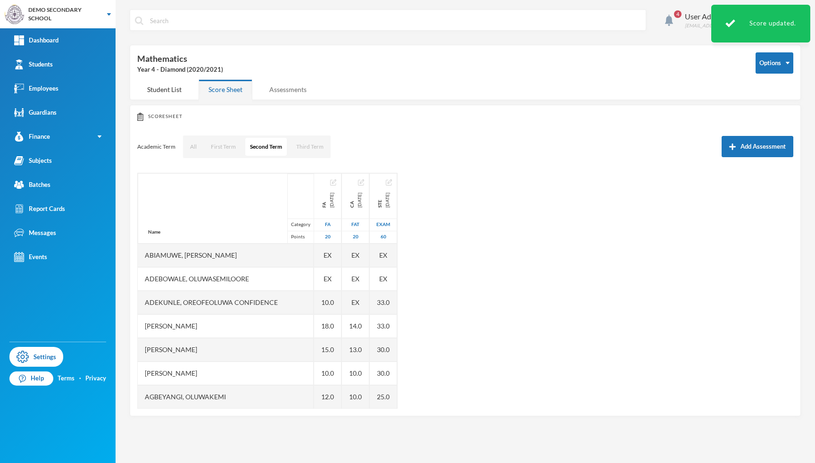
click at [284, 92] on div "Assessments" at bounding box center [287, 89] width 57 height 20
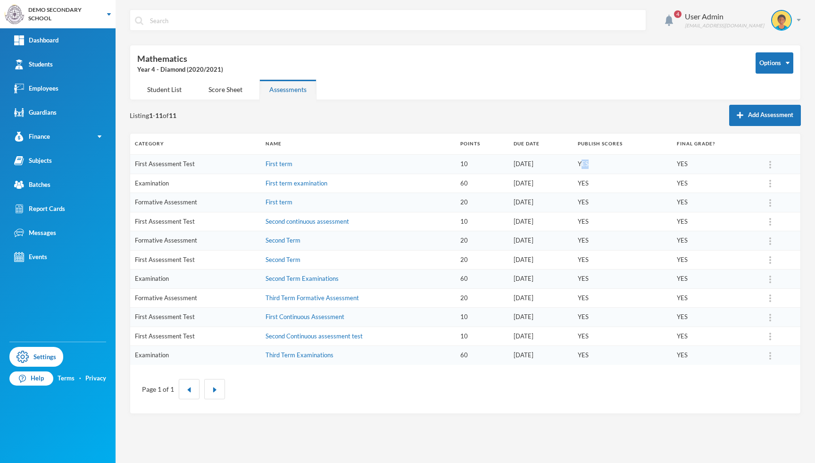
drag, startPoint x: 584, startPoint y: 164, endPoint x: 590, endPoint y: 164, distance: 6.6
click at [590, 164] on td "YES" at bounding box center [622, 164] width 99 height 19
click at [690, 164] on td "YES" at bounding box center [715, 164] width 87 height 19
drag, startPoint x: 690, startPoint y: 165, endPoint x: 677, endPoint y: 164, distance: 13.2
click at [677, 164] on td "YES" at bounding box center [715, 164] width 87 height 19
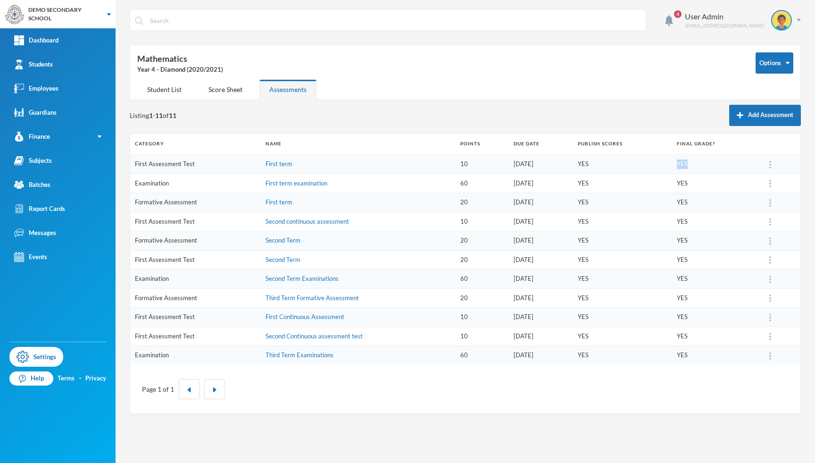
click at [677, 120] on div "Listing 1 - 11 of 11 Add Assessment" at bounding box center [465, 115] width 671 height 21
click at [167, 93] on div "Student List" at bounding box center [164, 89] width 54 height 20
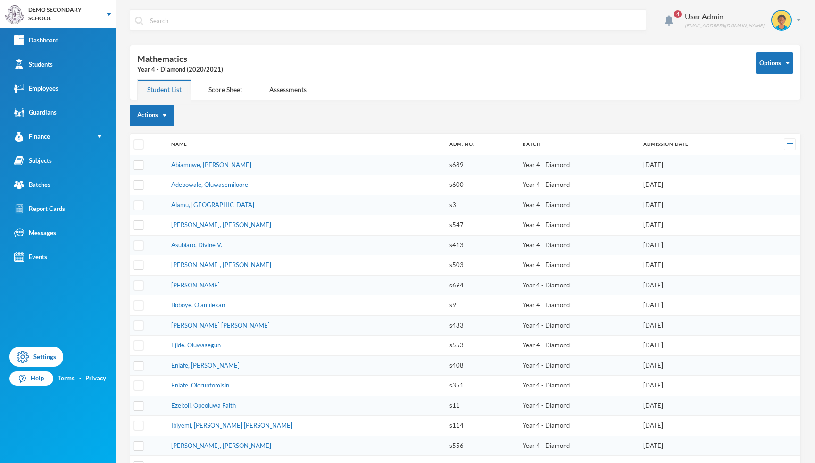
click at [595, 79] on div "Options Mathematics Year 4 - Diamond (2020/2021) Student List Score Sheet Asses…" at bounding box center [465, 72] width 671 height 55
click at [278, 88] on div "Assessments" at bounding box center [287, 89] width 57 height 20
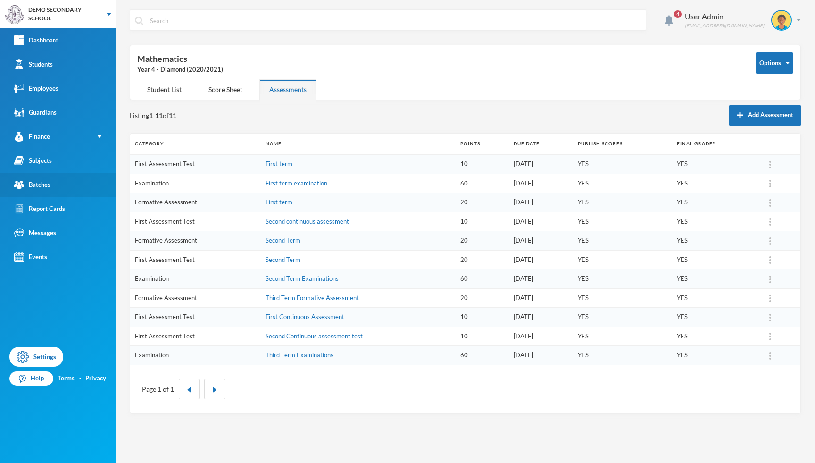
click at [73, 187] on link "Batches" at bounding box center [58, 185] width 116 height 24
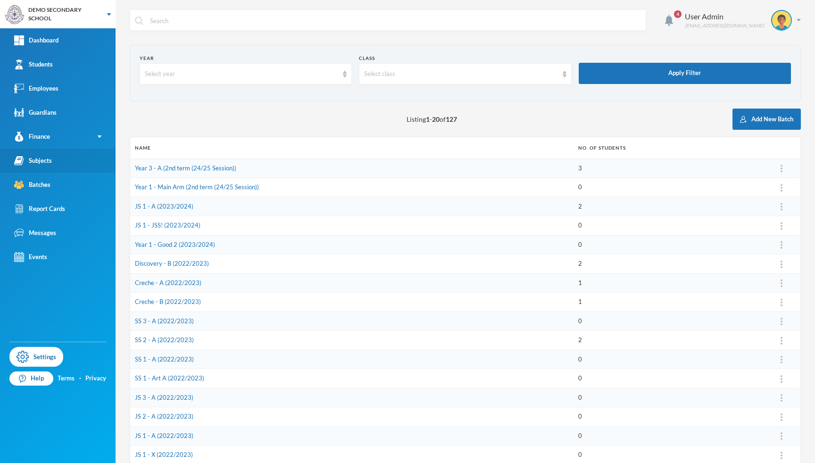
click at [49, 166] on link "Subjects" at bounding box center [58, 161] width 116 height 24
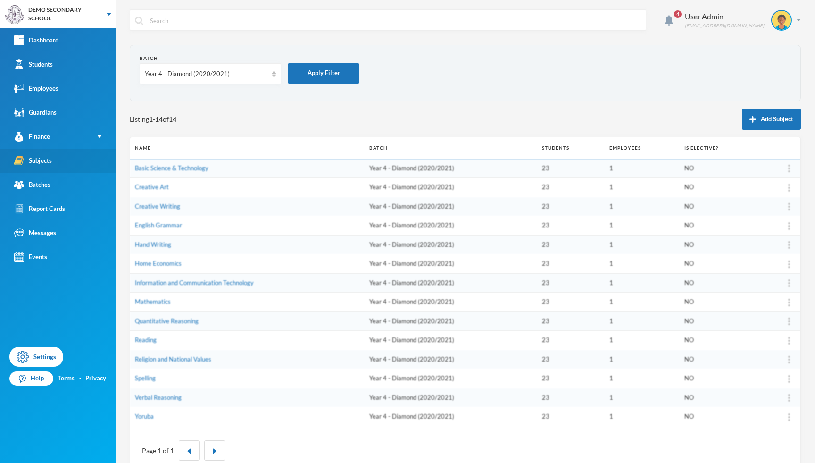
click at [50, 179] on link "Batches" at bounding box center [58, 185] width 116 height 24
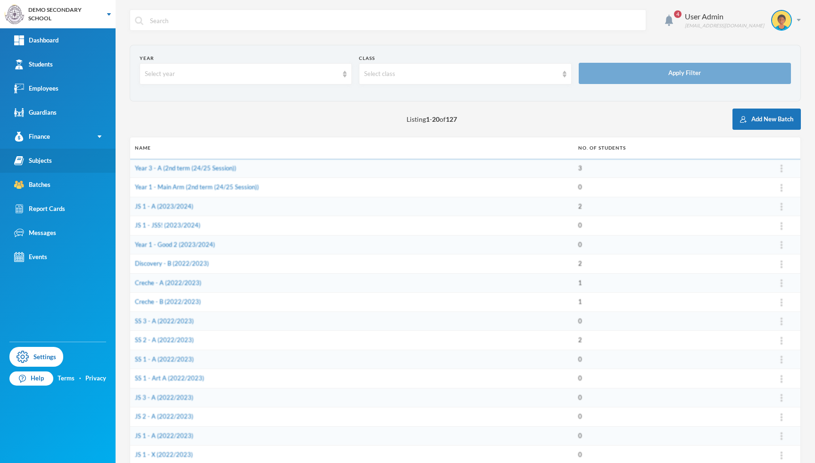
click at [63, 161] on link "Subjects" at bounding box center [58, 161] width 116 height 24
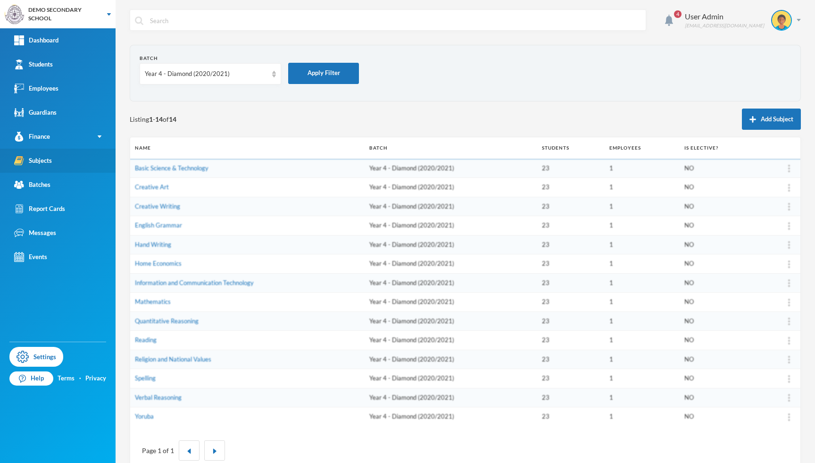
click at [62, 163] on link "Subjects" at bounding box center [58, 161] width 116 height 24
click at [755, 197] on div "Assign Employee" at bounding box center [758, 193] width 51 height 19
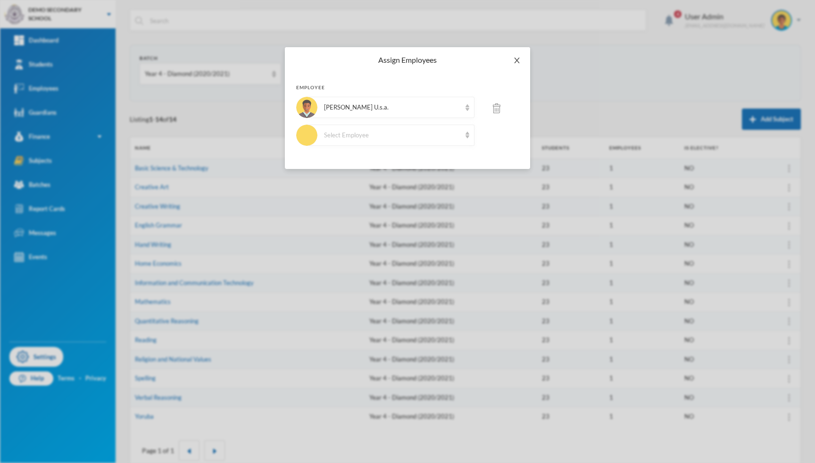
click at [516, 58] on icon "icon: close" at bounding box center [517, 61] width 8 height 8
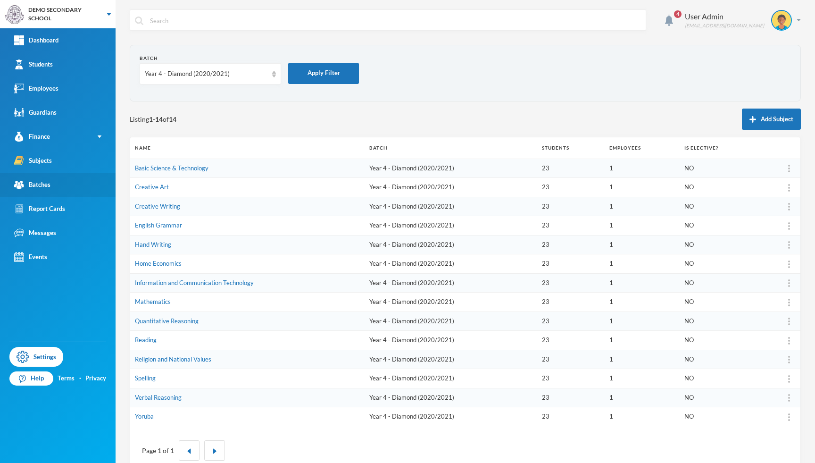
click at [56, 183] on link "Batches" at bounding box center [58, 185] width 116 height 24
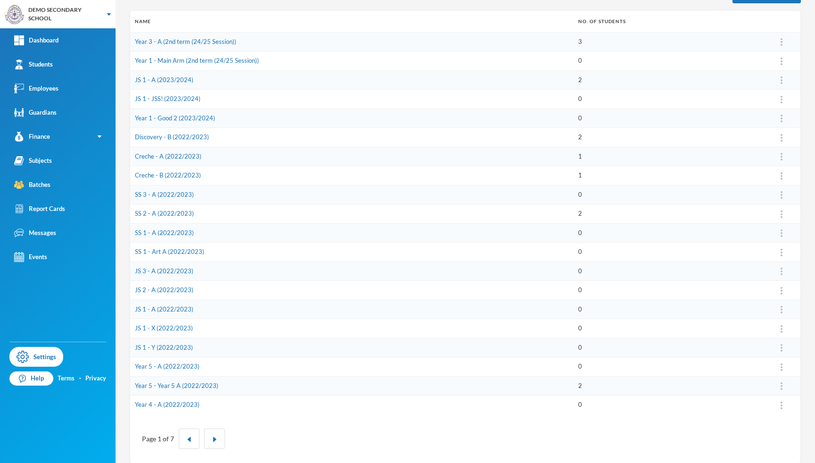
scroll to position [132, 0]
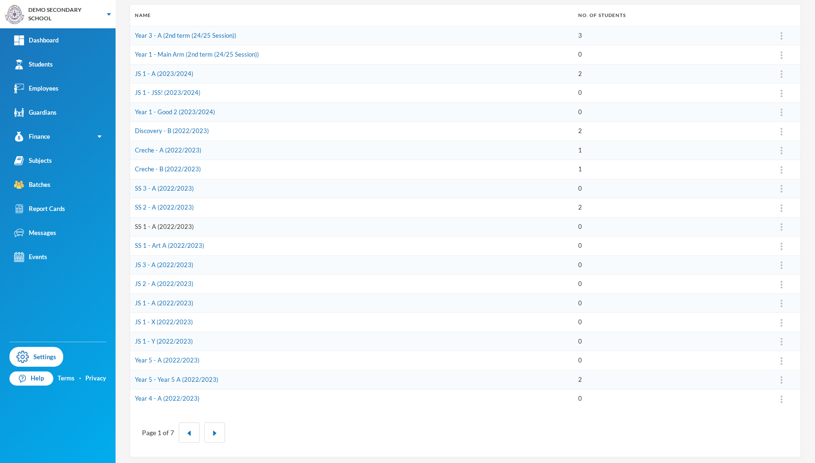
click at [173, 228] on link "SS 1 - A (2022/2023)" at bounding box center [164, 227] width 59 height 8
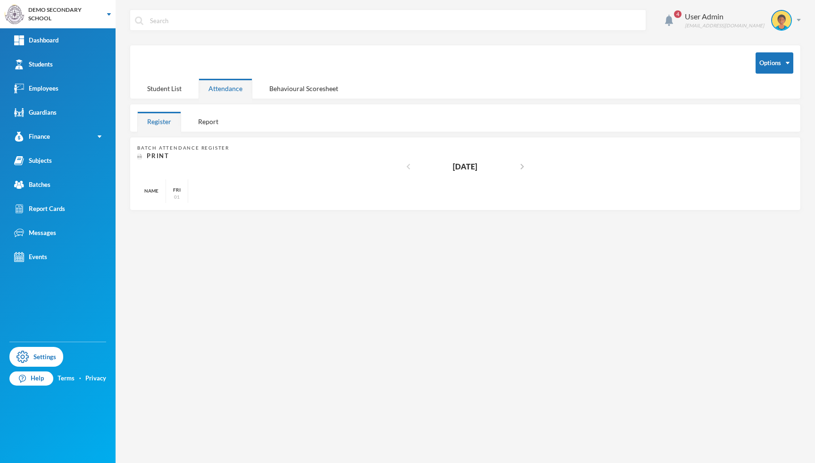
click at [403, 166] on icon "chevron_left" at bounding box center [408, 166] width 11 height 11
click at [58, 182] on link "Batches" at bounding box center [58, 185] width 116 height 24
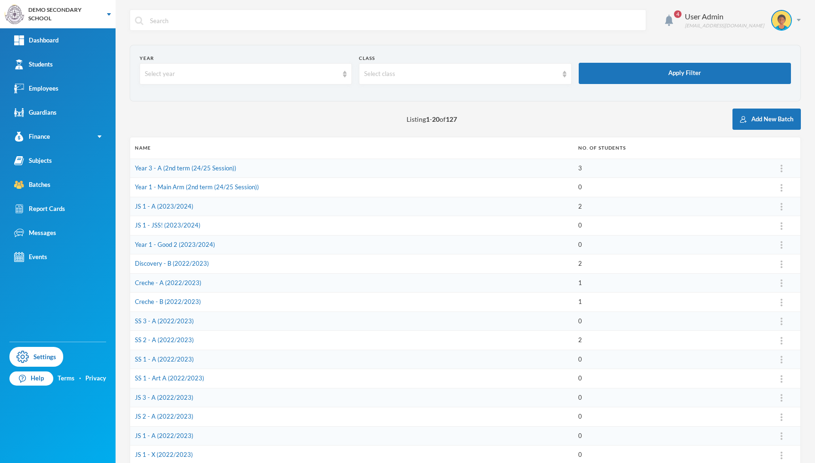
scroll to position [135, 0]
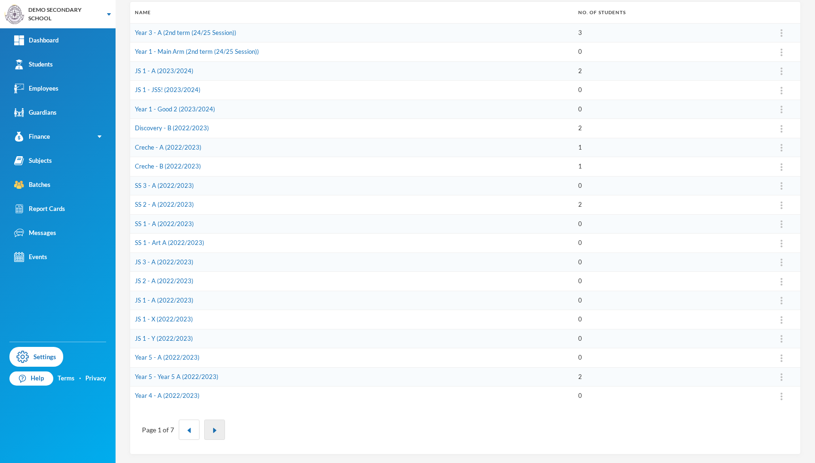
click at [218, 430] on button "button" at bounding box center [214, 429] width 21 height 20
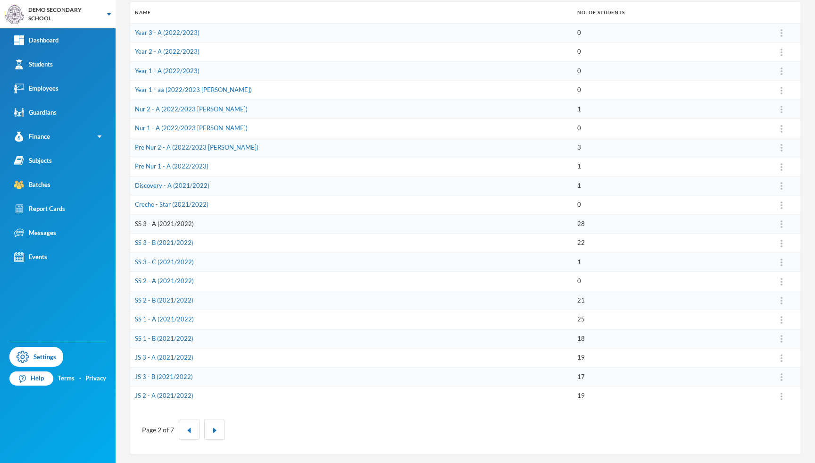
click at [176, 223] on link "SS 3 - A (2021/2022)" at bounding box center [164, 224] width 59 height 8
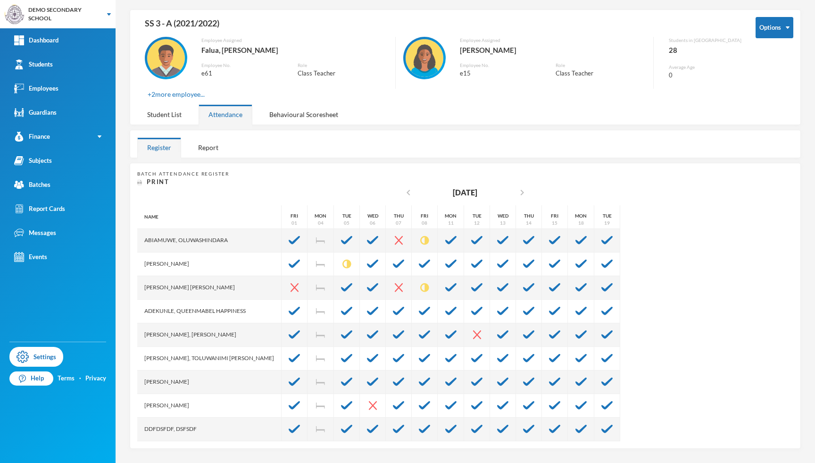
scroll to position [35, 0]
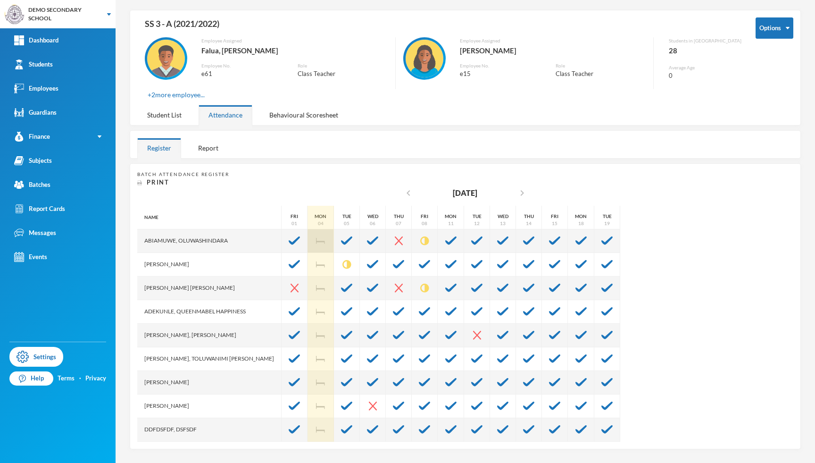
click at [316, 243] on img at bounding box center [320, 241] width 9 height 6
click at [307, 276] on div at bounding box center [320, 288] width 26 height 24
click at [307, 295] on div at bounding box center [320, 288] width 26 height 24
click at [307, 319] on div at bounding box center [320, 312] width 26 height 24
click at [307, 342] on div at bounding box center [320, 335] width 26 height 24
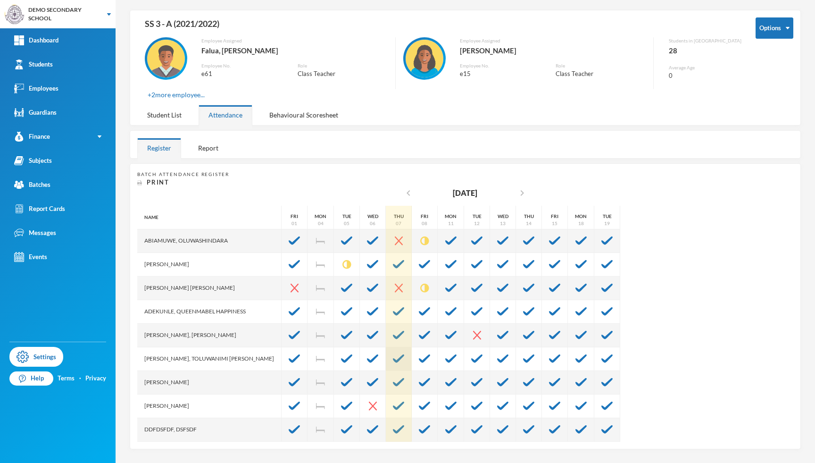
click at [393, 359] on img at bounding box center [398, 358] width 11 height 8
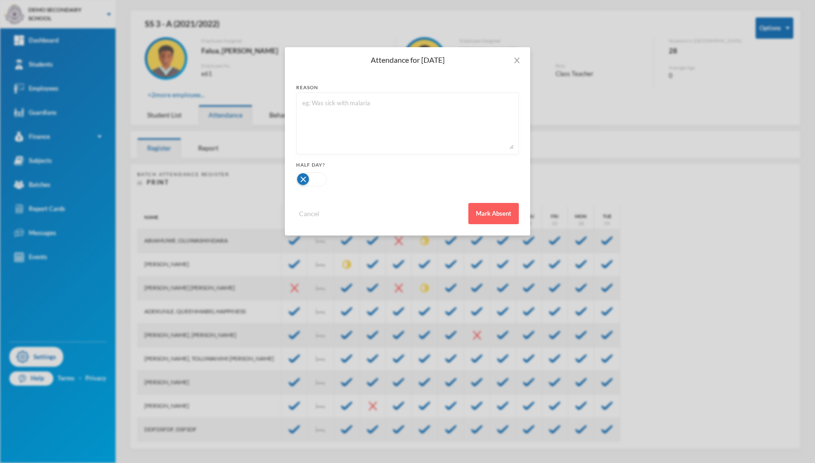
click at [347, 121] on textarea at bounding box center [407, 123] width 212 height 51
type textarea "sickness"
click at [496, 213] on button "Mark Absent" at bounding box center [493, 213] width 50 height 21
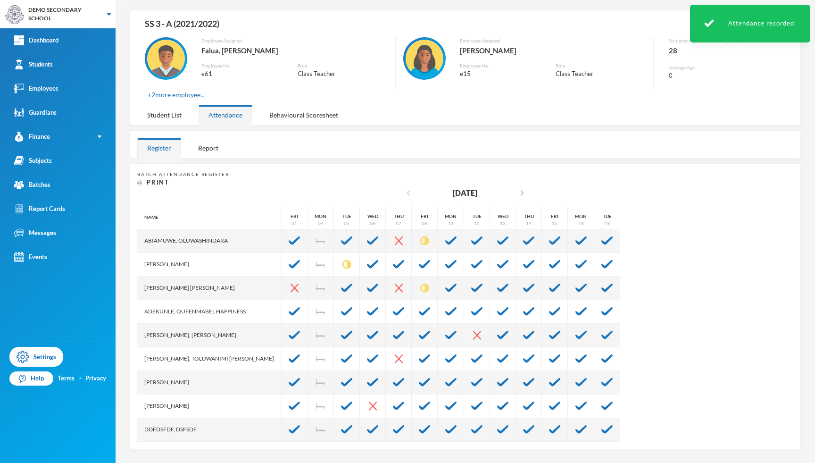
click at [403, 191] on icon "chevron_left" at bounding box center [408, 192] width 11 height 11
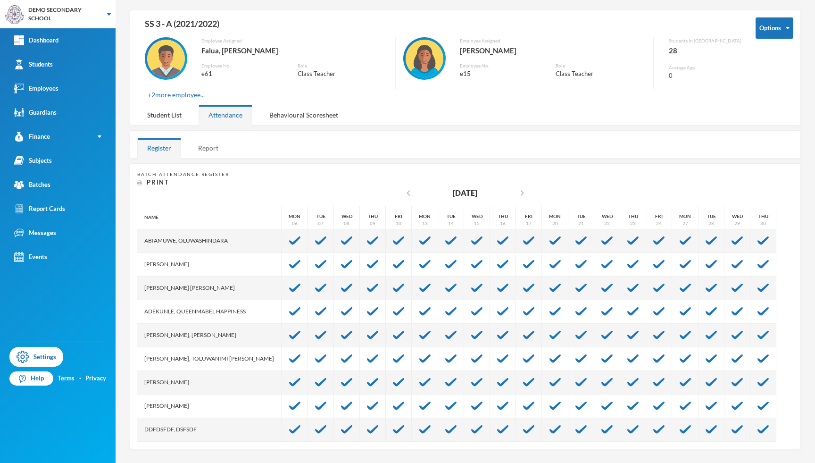
click at [208, 150] on div "Report" at bounding box center [208, 148] width 40 height 20
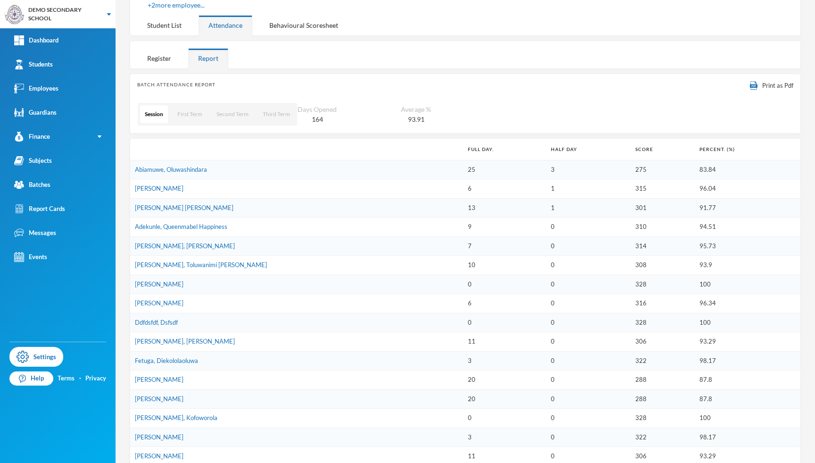
scroll to position [126, 0]
drag, startPoint x: 430, startPoint y: 169, endPoint x: 414, endPoint y: 166, distance: 16.2
click at [463, 166] on td "25" at bounding box center [504, 167] width 83 height 19
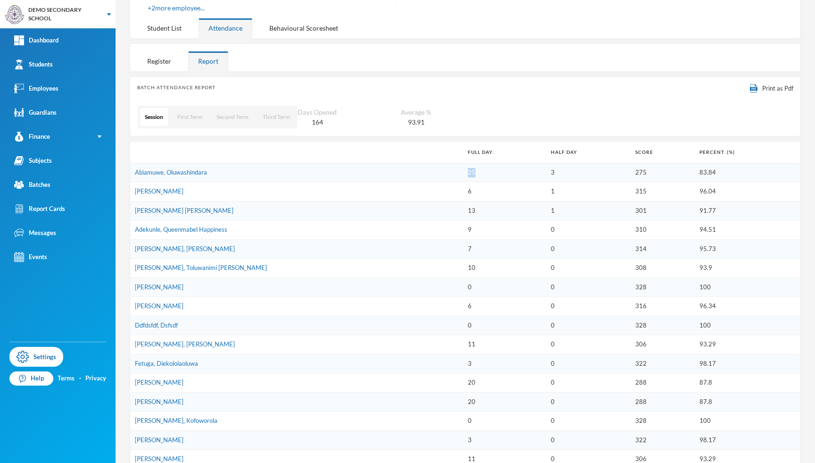
scroll to position [46, 0]
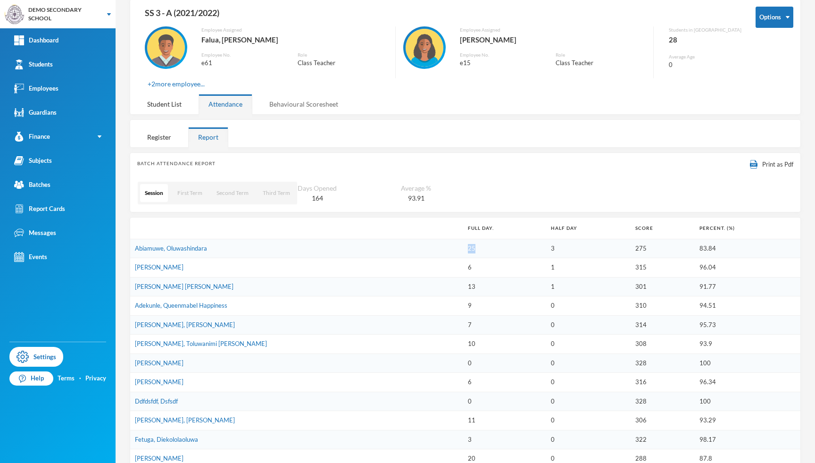
click at [289, 104] on div "Behavioural Scoresheet" at bounding box center [303, 104] width 89 height 20
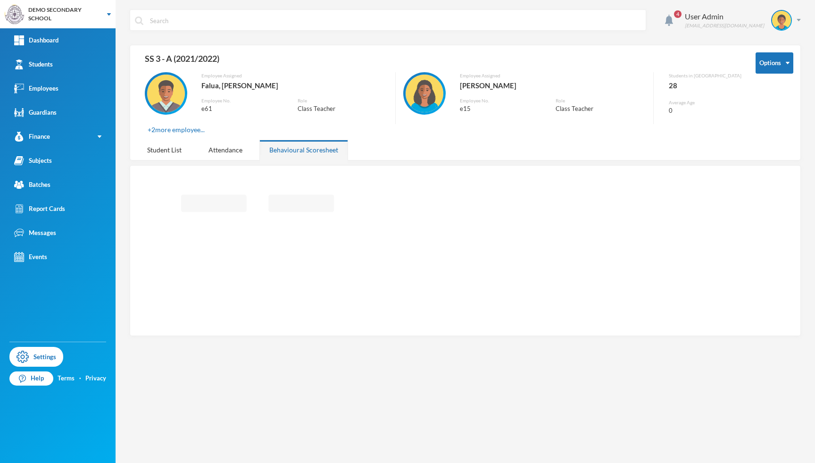
scroll to position [0, 0]
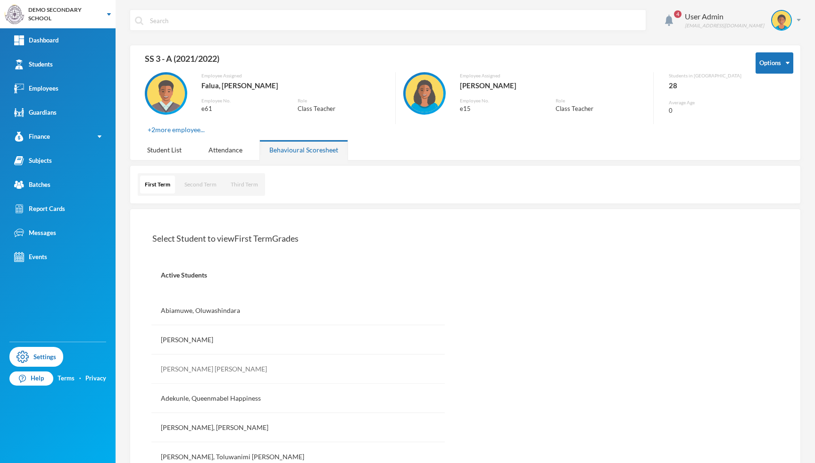
click at [194, 367] on div "[PERSON_NAME] [PERSON_NAME]" at bounding box center [297, 368] width 293 height 29
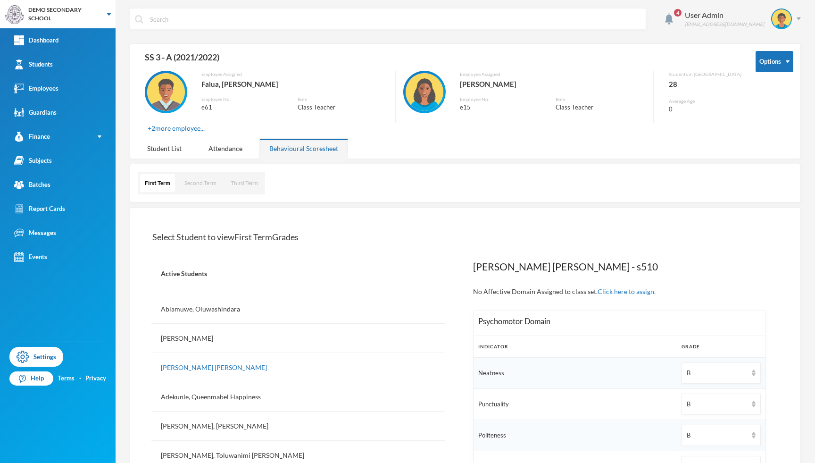
scroll to position [0, 0]
click at [176, 150] on div "Student List" at bounding box center [164, 149] width 54 height 20
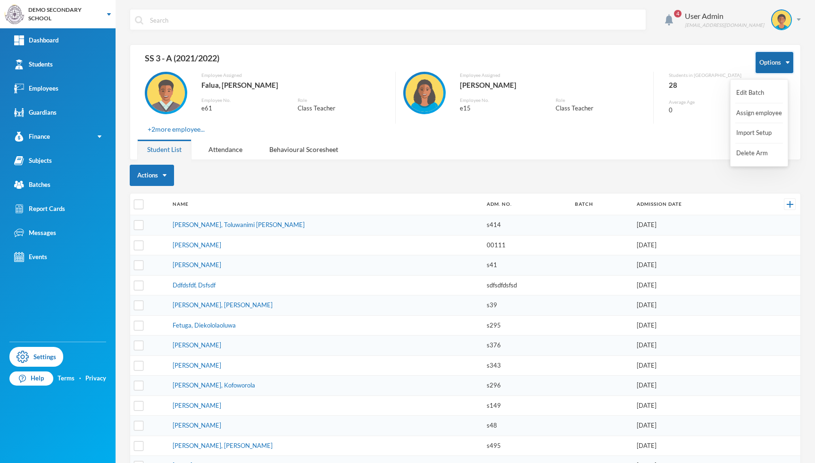
click at [755, 67] on button "Options" at bounding box center [774, 62] width 38 height 21
click at [629, 139] on div "Options SS 3 - A (2021/2022) Employee Assigned Falua, [PERSON_NAME] Employee No…" at bounding box center [465, 102] width 671 height 116
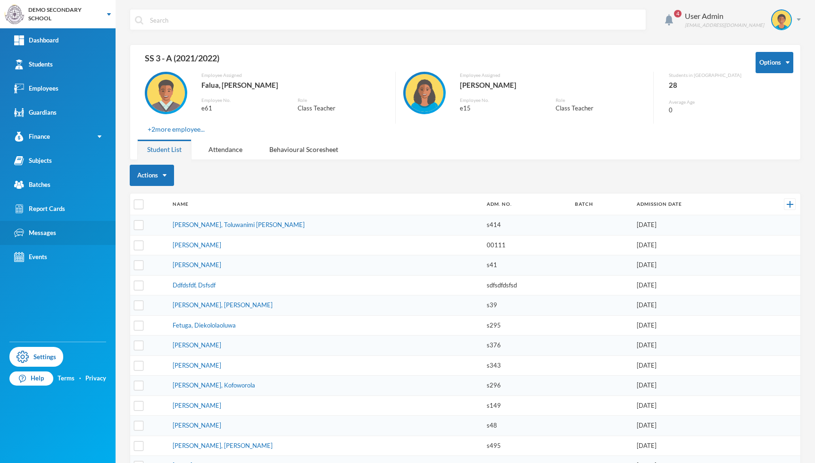
click at [71, 231] on link "Messages" at bounding box center [58, 233] width 116 height 24
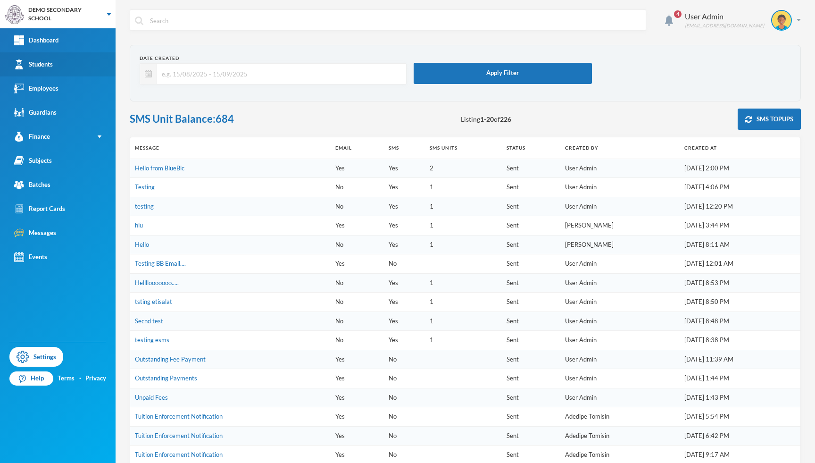
click at [49, 60] on div "Students" at bounding box center [33, 64] width 39 height 10
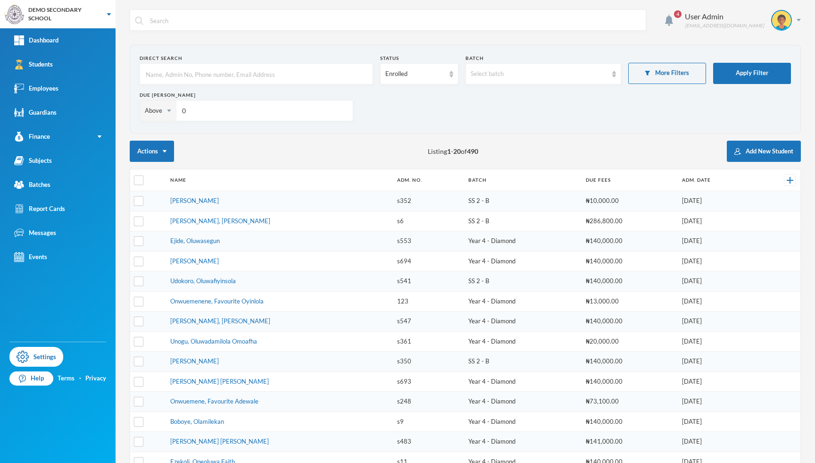
drag, startPoint x: 182, startPoint y: 109, endPoint x: 250, endPoint y: 126, distance: 69.4
click at [250, 126] on div "Due [PERSON_NAME] Above 0" at bounding box center [465, 109] width 651 height 37
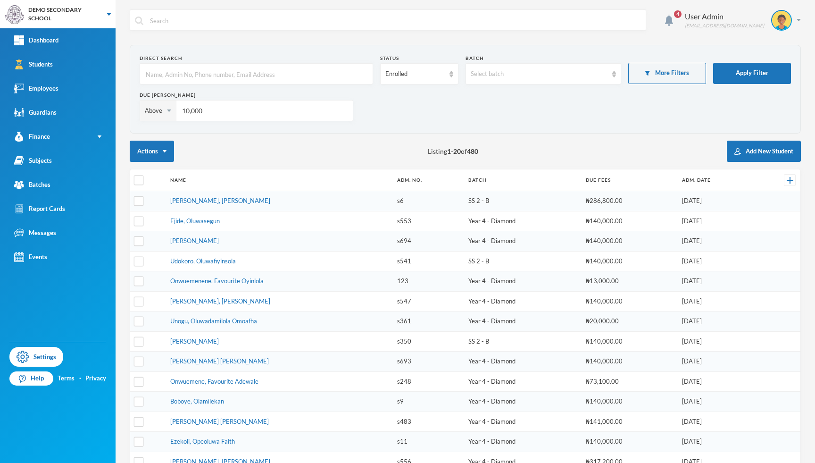
type input "10,000"
drag, startPoint x: 481, startPoint y: 150, endPoint x: 449, endPoint y: 150, distance: 32.1
click at [449, 150] on div "Actions Listing 1 - 20 of 480 Add New Student" at bounding box center [465, 151] width 671 height 21
click at [263, 146] on div "Actions Listing 1 - 20 of 480 Add New Student" at bounding box center [465, 151] width 671 height 21
click at [139, 178] on input "checkbox" at bounding box center [139, 180] width 10 height 10
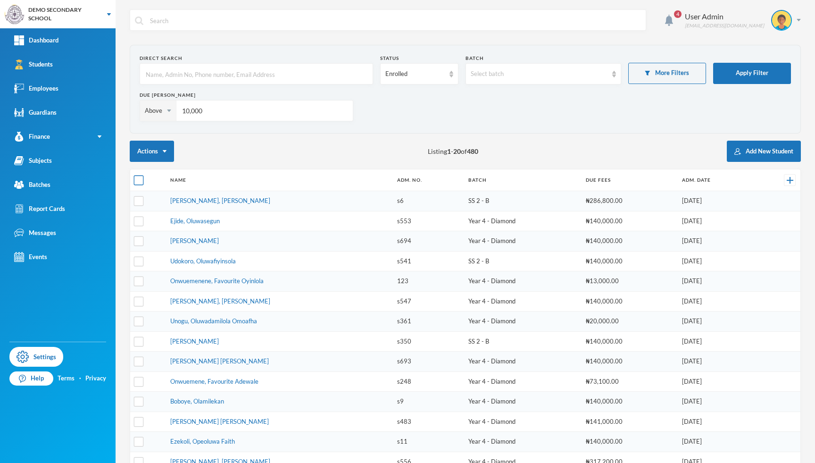
checkbox input "true"
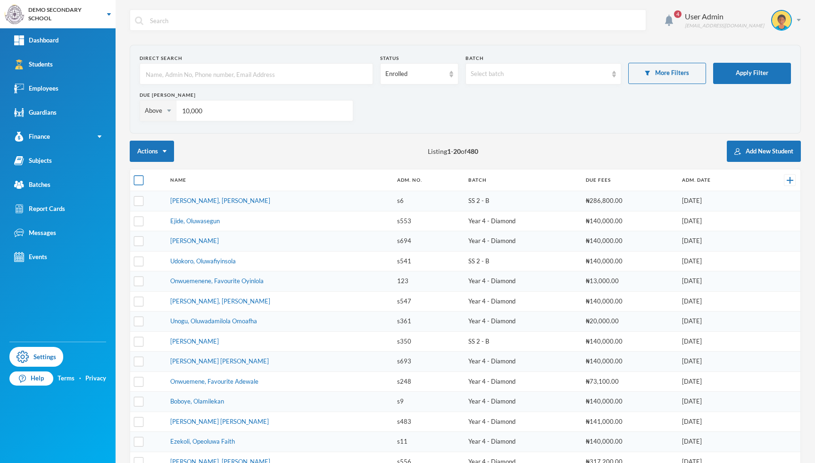
checkbox input "true"
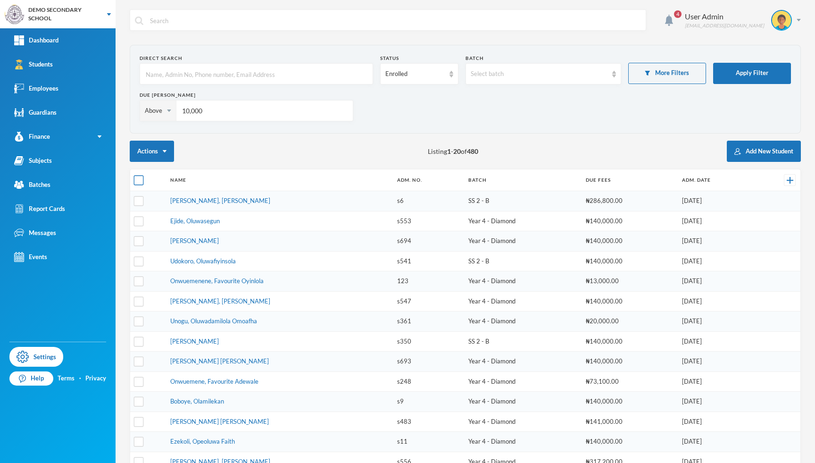
checkbox input "true"
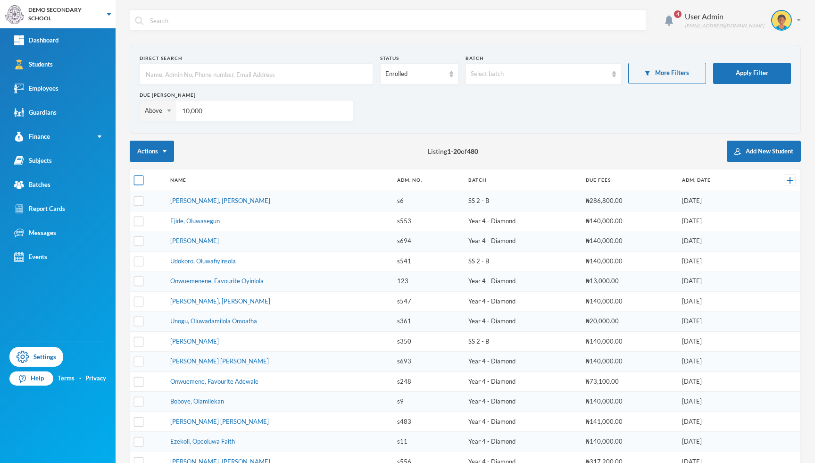
checkbox input "true"
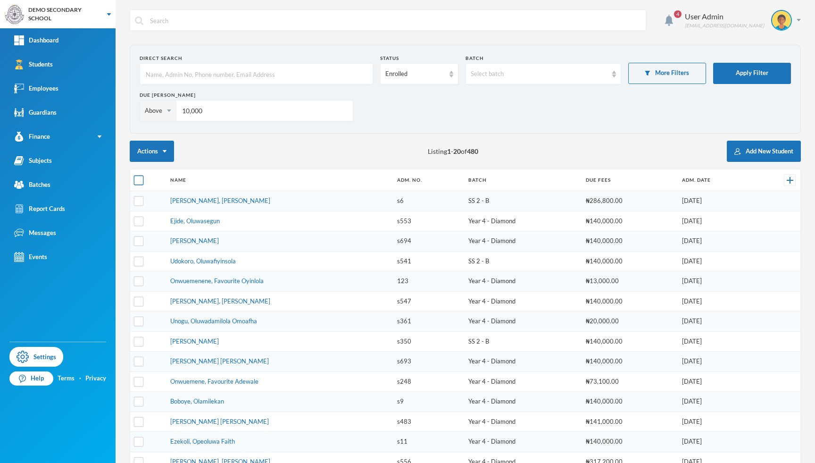
checkbox input "true"
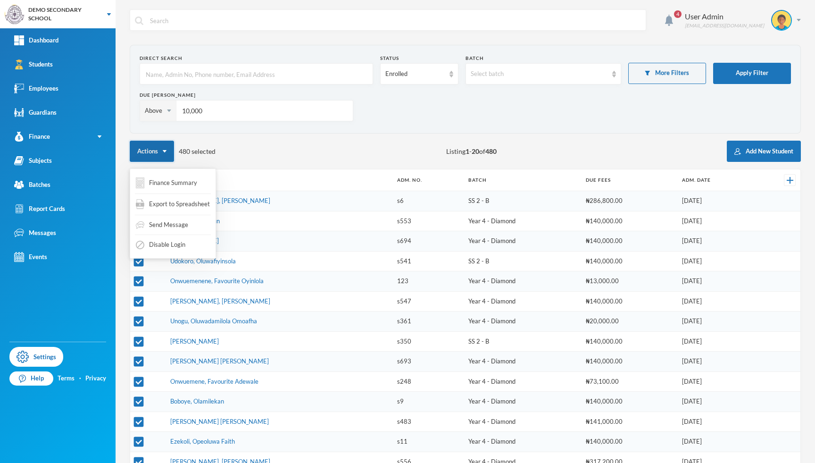
click at [160, 151] on button "Actions" at bounding box center [152, 151] width 44 height 21
click at [164, 224] on div "Send Message" at bounding box center [162, 224] width 54 height 17
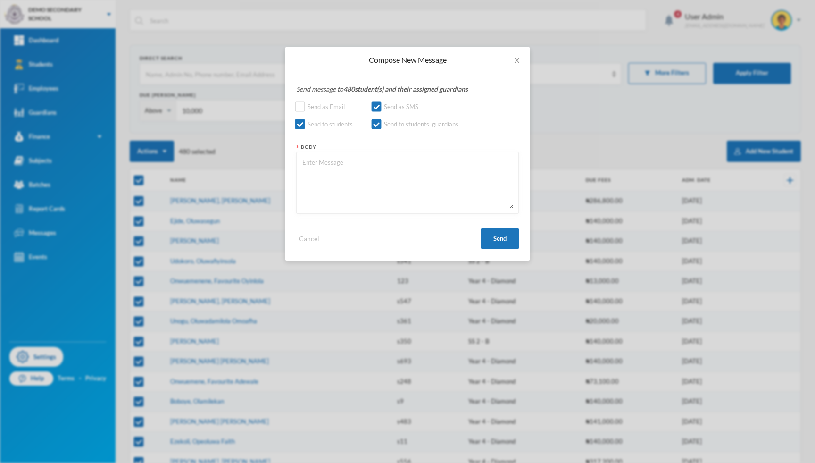
click at [343, 173] on textarea at bounding box center [407, 182] width 212 height 51
type textarea "dfh kfjhdhfdsahcdj as"
click at [516, 60] on icon "icon: close" at bounding box center [517, 61] width 8 height 8
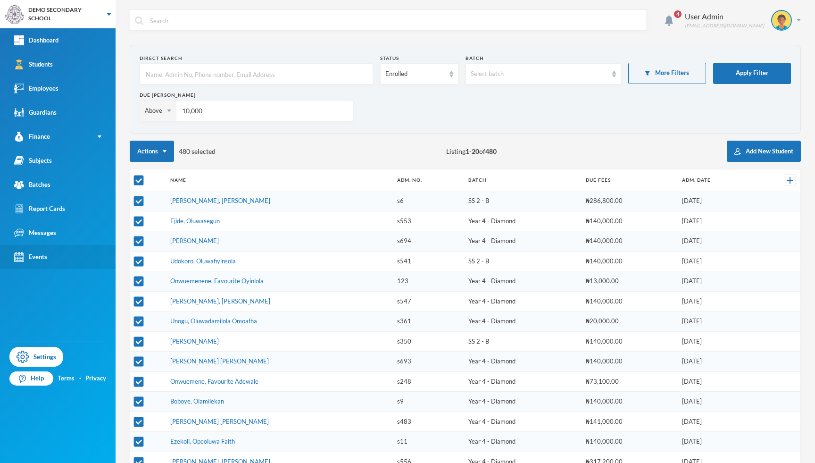
click at [41, 260] on div "Events" at bounding box center [30, 257] width 33 height 10
